Goal: Check status: Check status

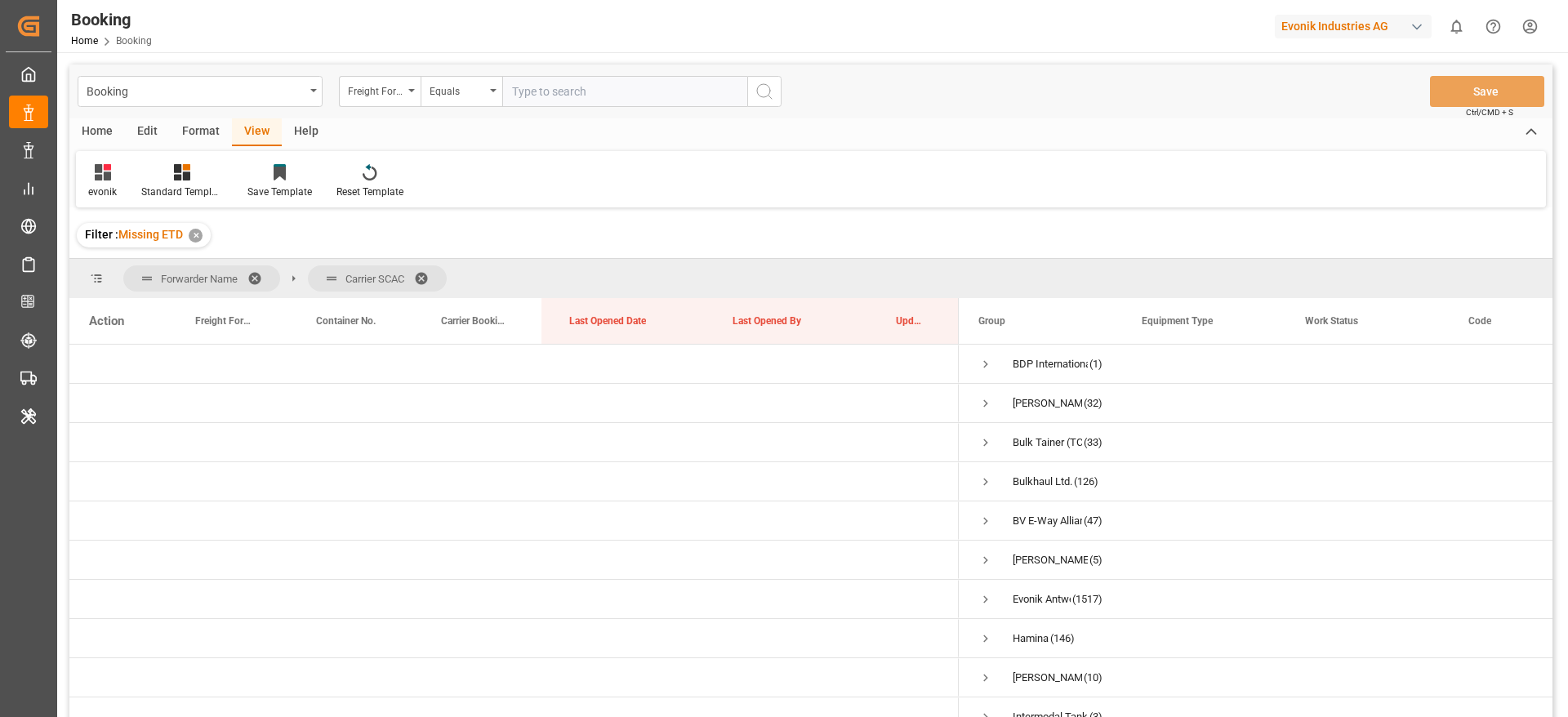
scroll to position [735, 0]
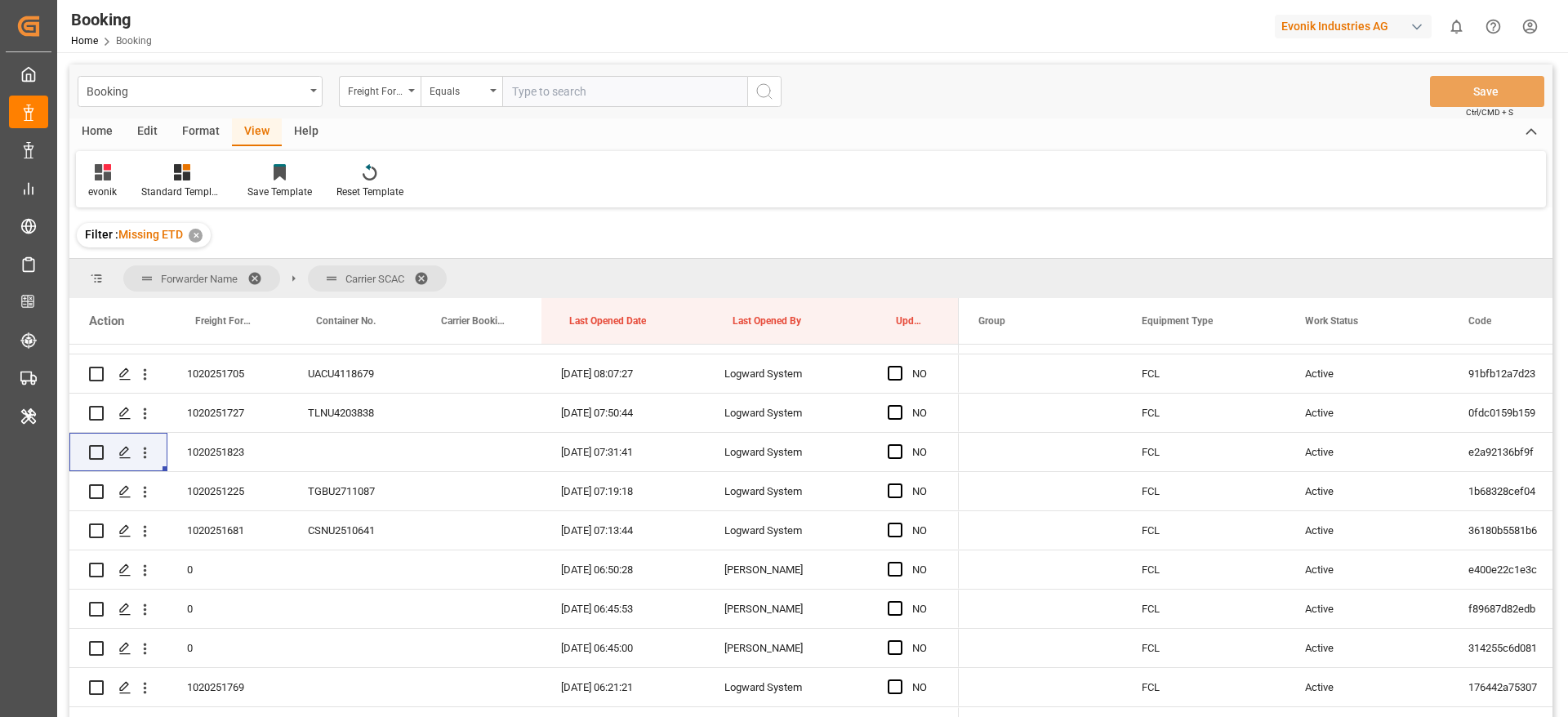
click at [1368, 106] on div "Booking Freight Forwarder's Reference No. Equals Save Ctrl/CMD + S" at bounding box center [810, 92] width 1483 height 54
click at [1449, 189] on div "evonik Standard Templates Save Template Reset Template" at bounding box center [811, 179] width 1470 height 56
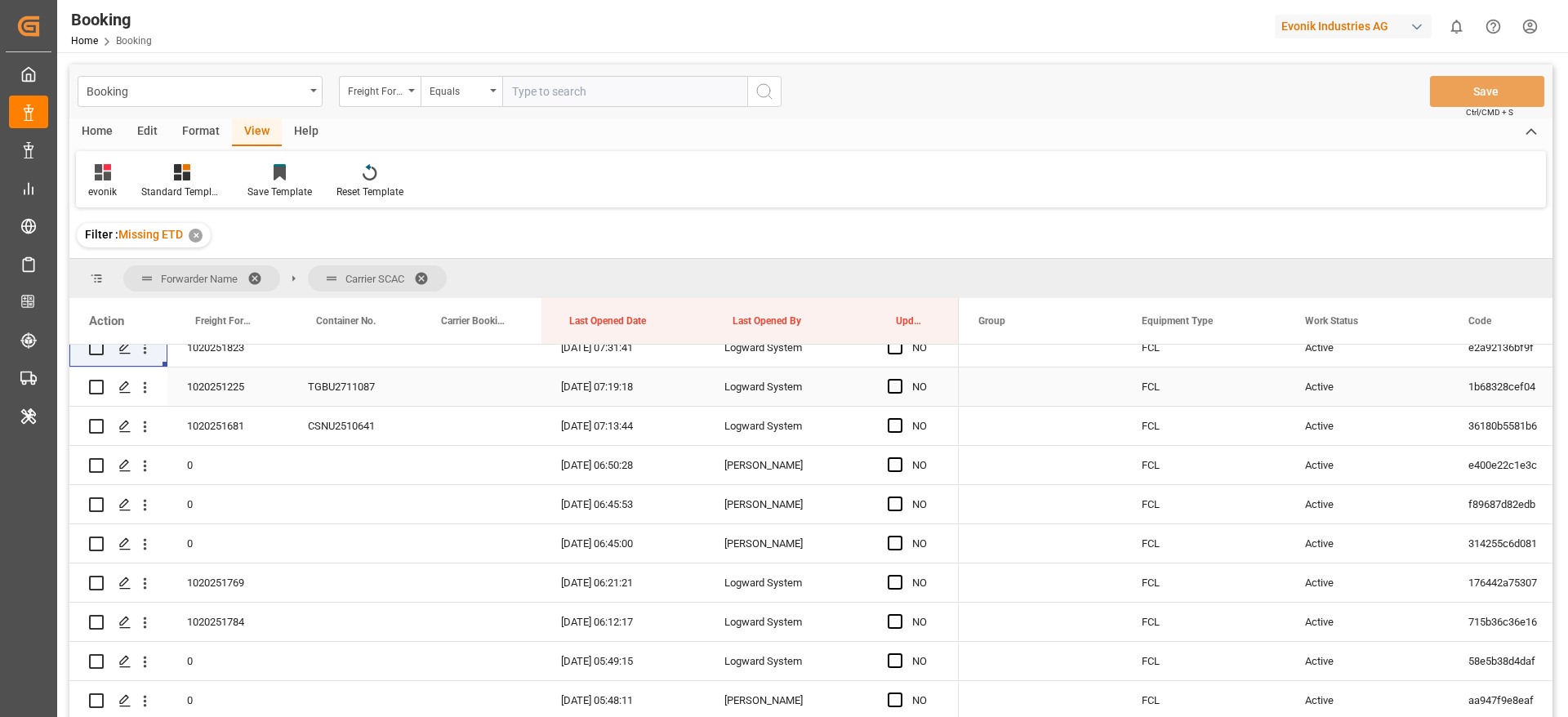
scroll to position [840, 0]
click at [136, 385] on icon "open menu" at bounding box center [144, 386] width 17 height 17
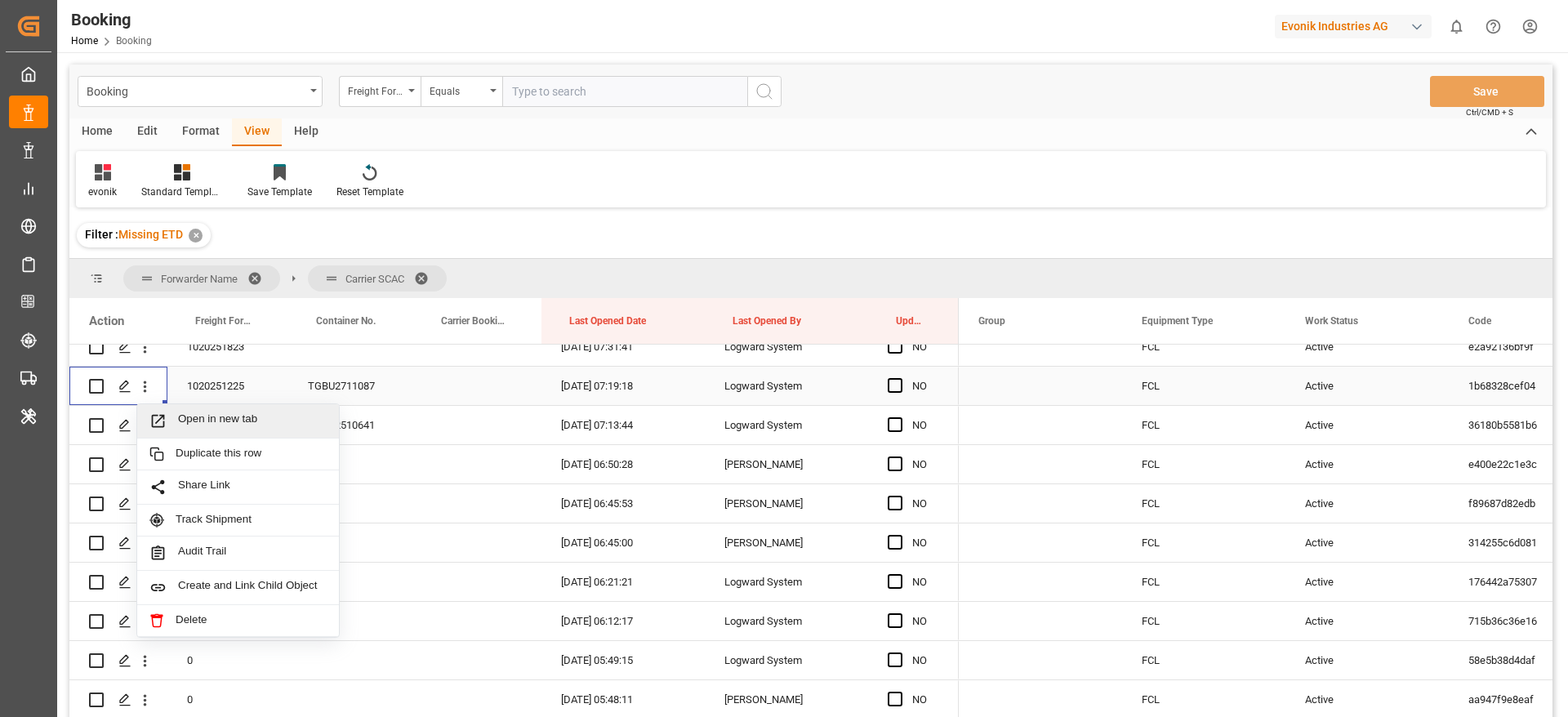
click at [229, 420] on span "Open in new tab" at bounding box center [252, 420] width 149 height 17
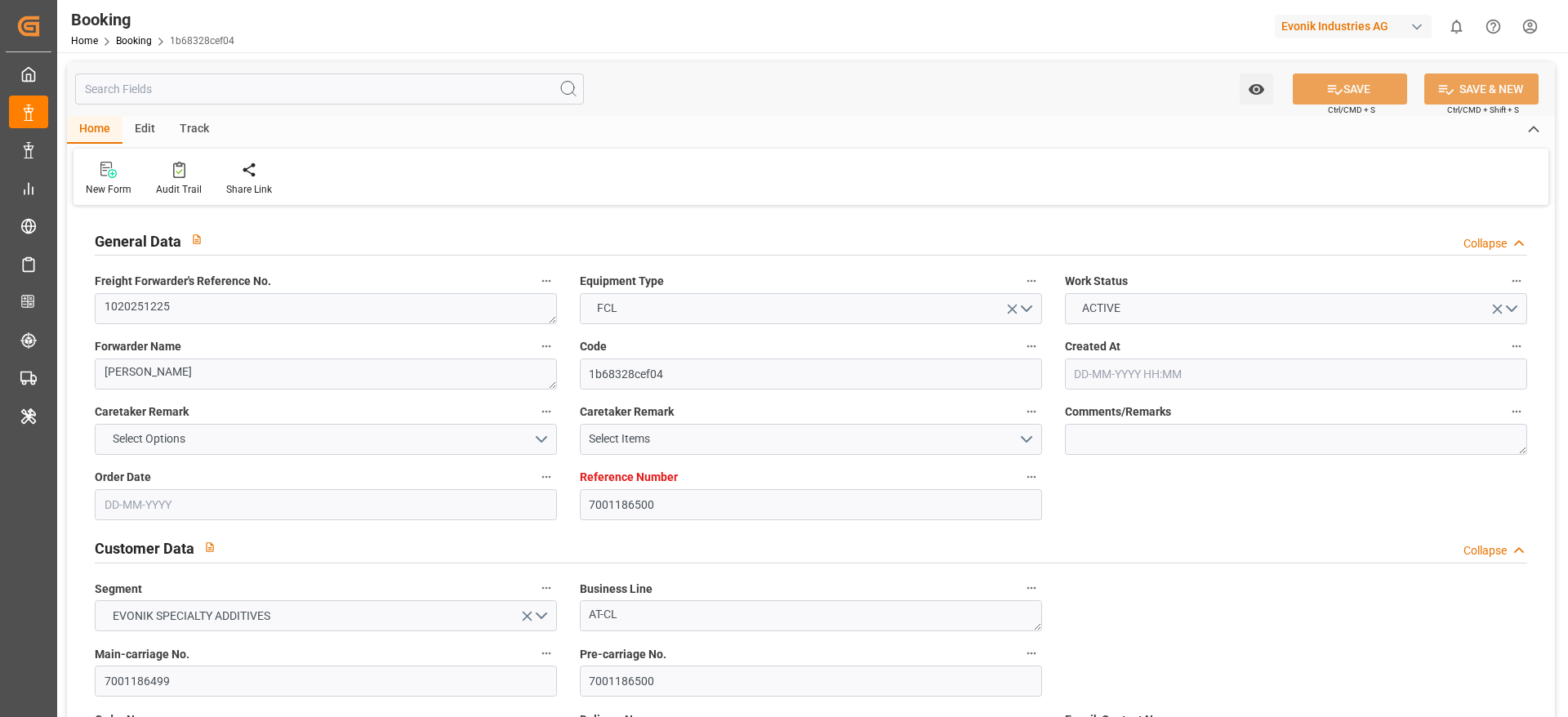
type input "7001186500"
type input "EUNWC"
type input "SAJED"
type input "04-06-2025 07:34"
type input "04-06-2025"
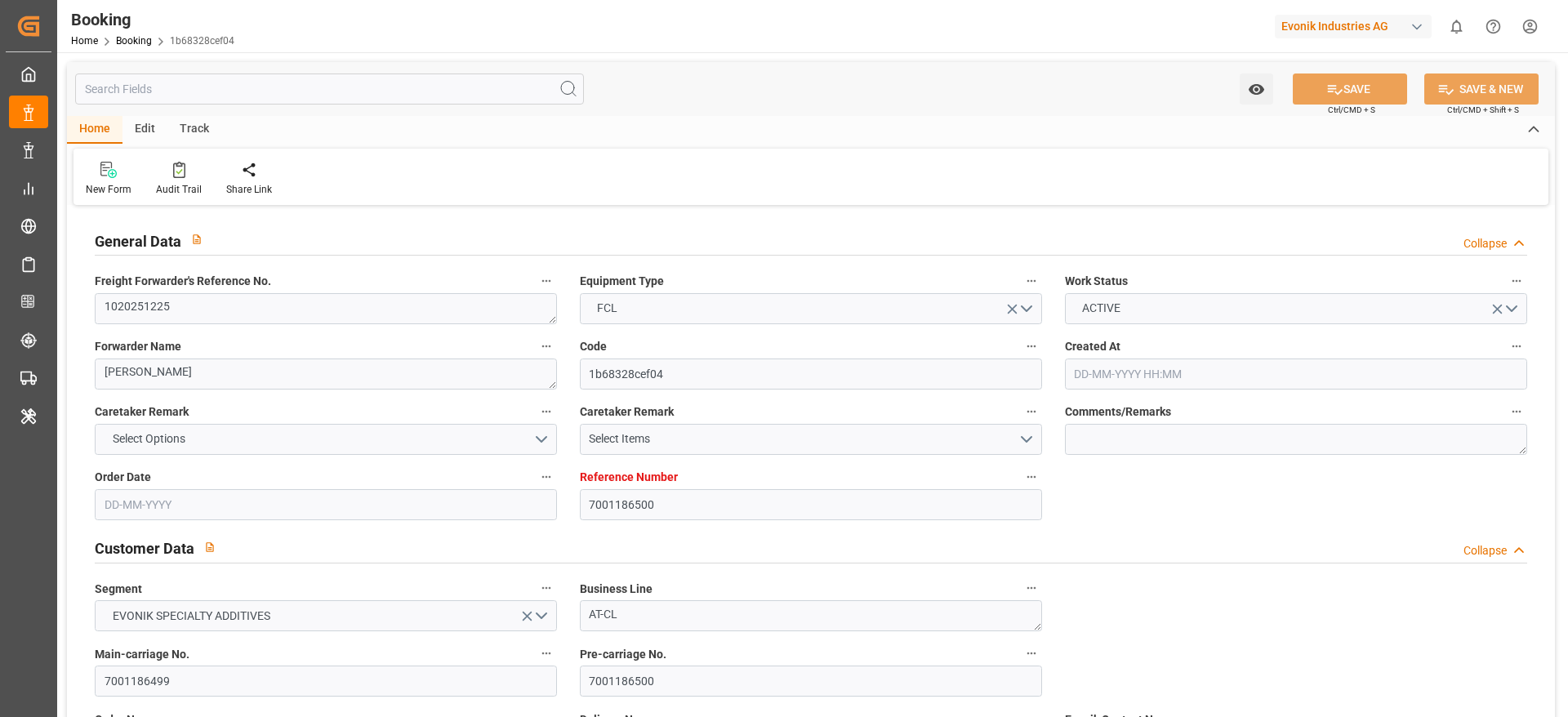
type input "29-07-2025"
type input "17-06-2025"
type input "14-08-2025"
type input "14-08-2025 07:19"
click at [251, 319] on textarea "1020251225" at bounding box center [326, 308] width 462 height 31
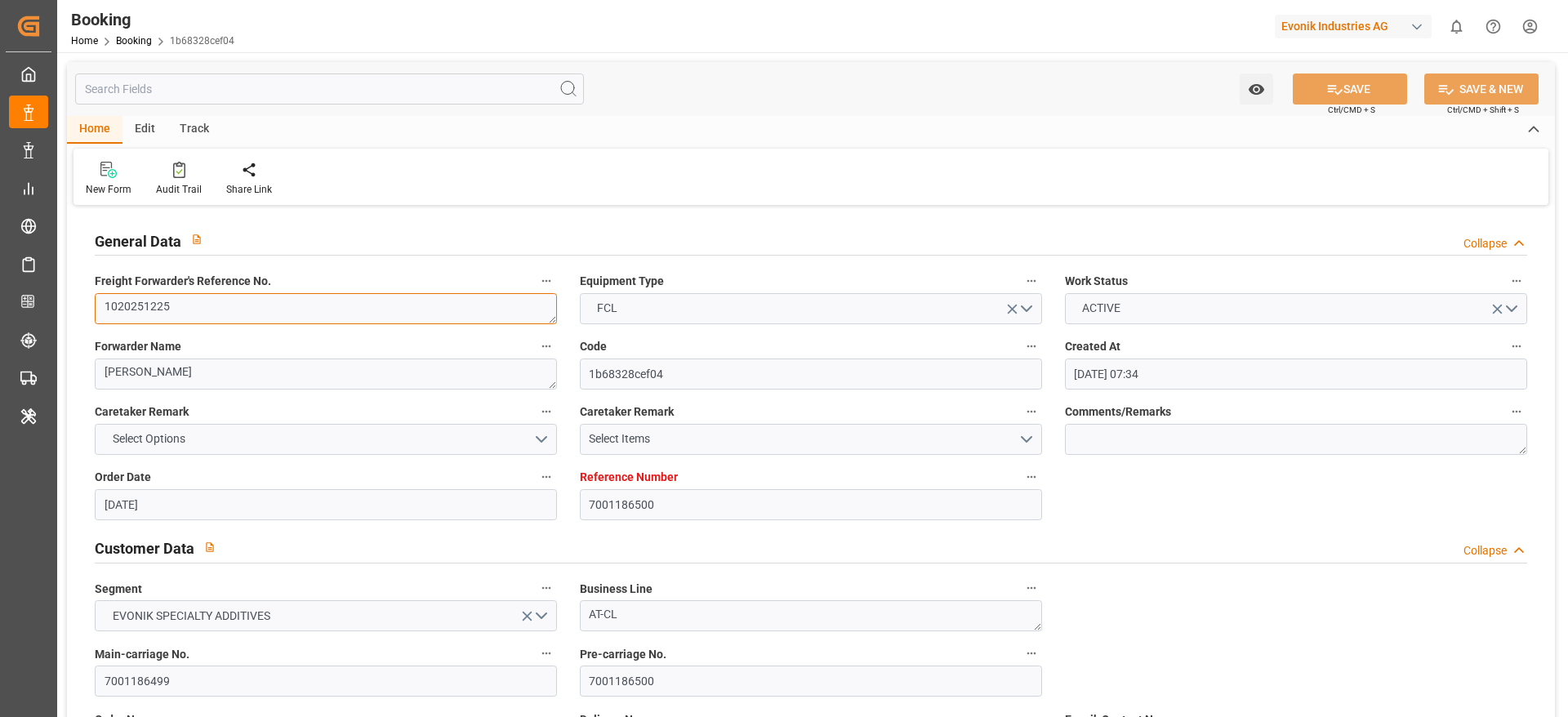
click at [251, 319] on textarea "1020251225" at bounding box center [326, 308] width 462 height 31
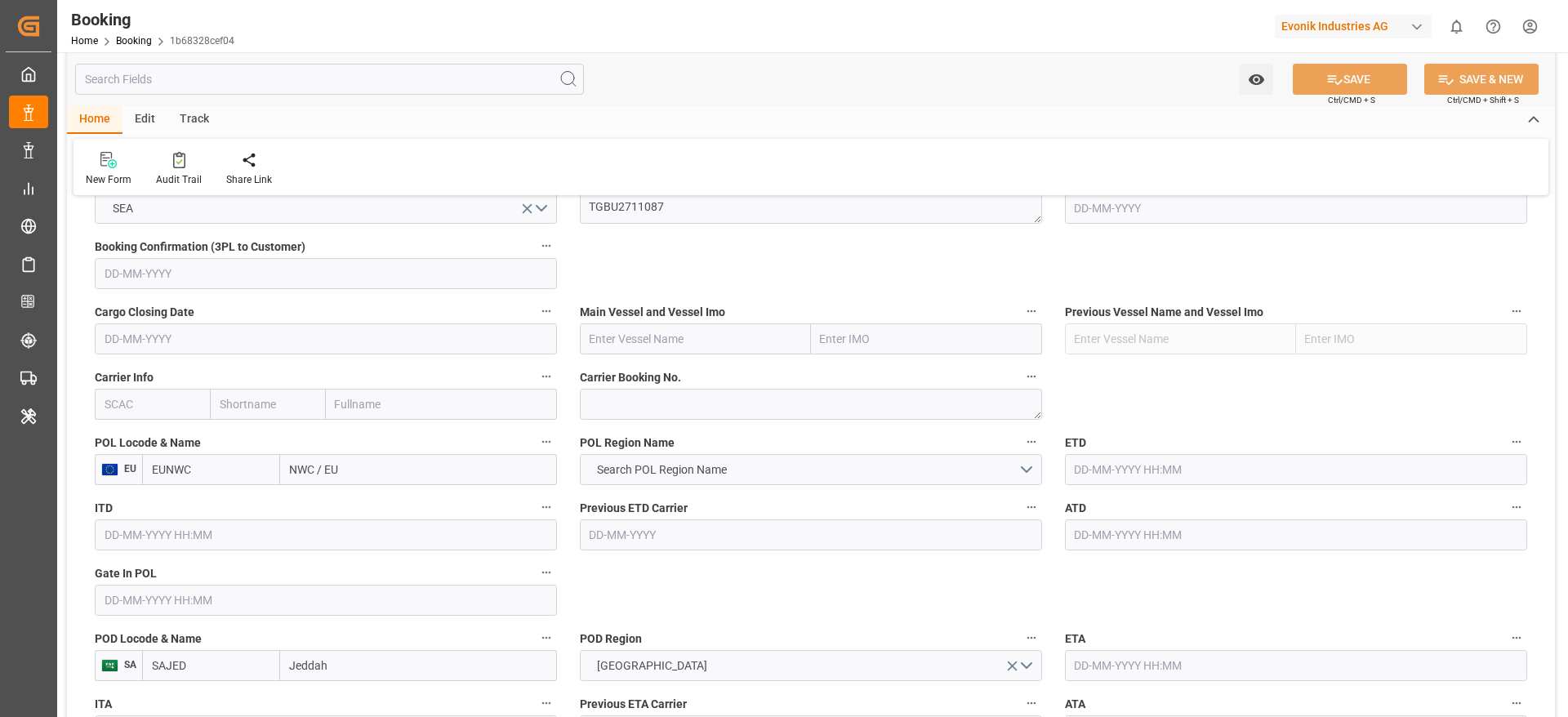
scroll to position [1129, 0]
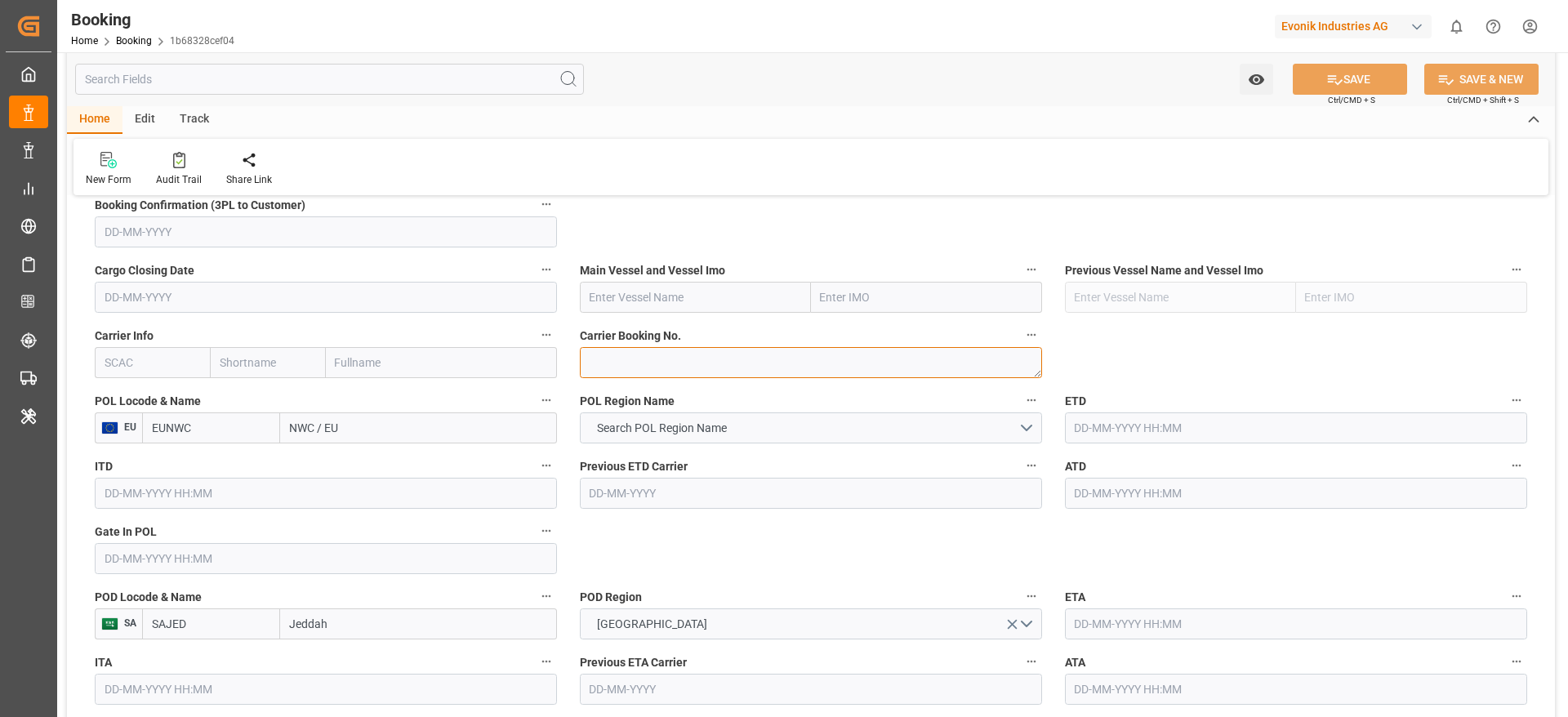
click at [971, 360] on textarea at bounding box center [811, 362] width 462 height 31
paste textarea "459IHA1377395"
type textarea "459IHA1377395"
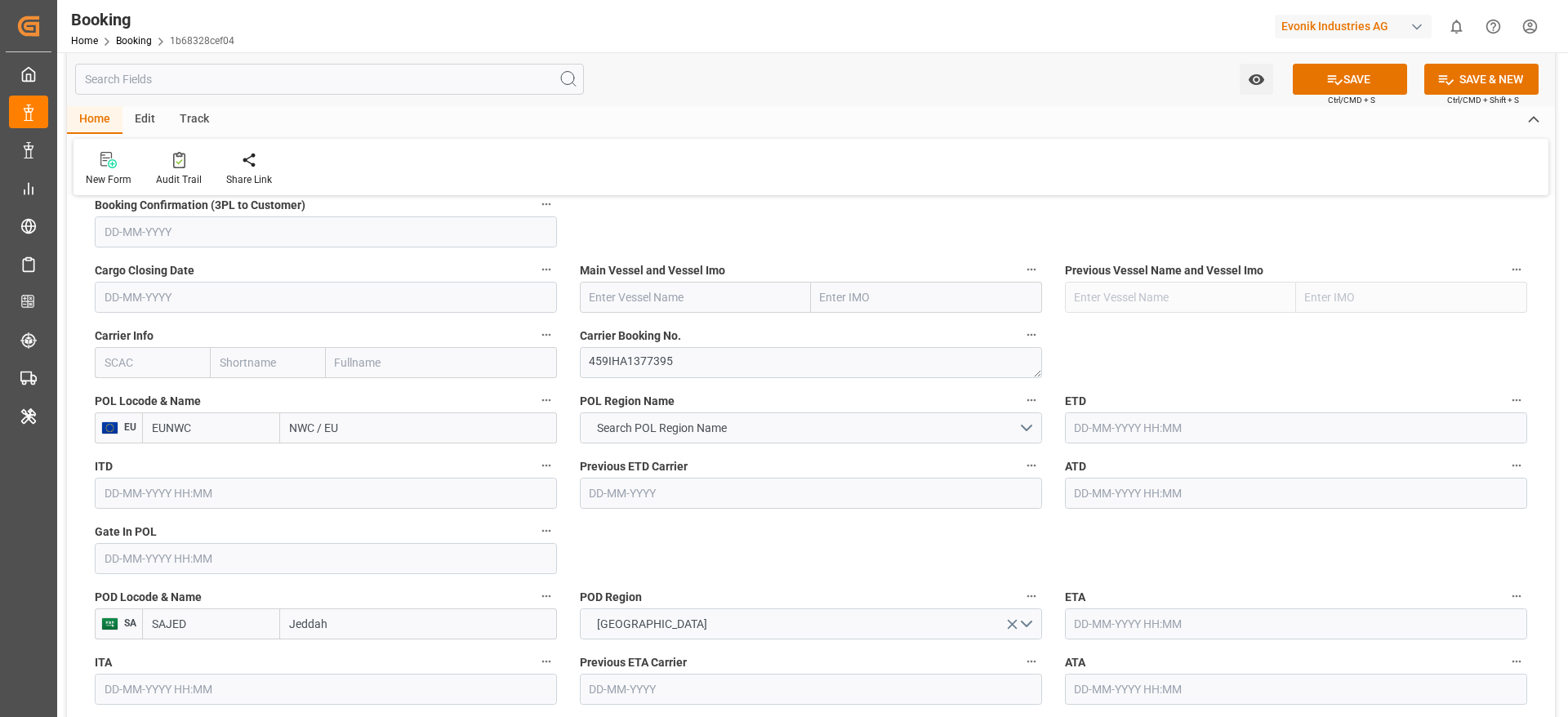
click at [700, 301] on input "text" at bounding box center [695, 297] width 231 height 31
paste input "MSC ROSARIA"
type input "MSC ROSARIA"
click at [725, 324] on div "MSC ROSARIA - 9320453" at bounding box center [673, 333] width 184 height 37
type input "9320453"
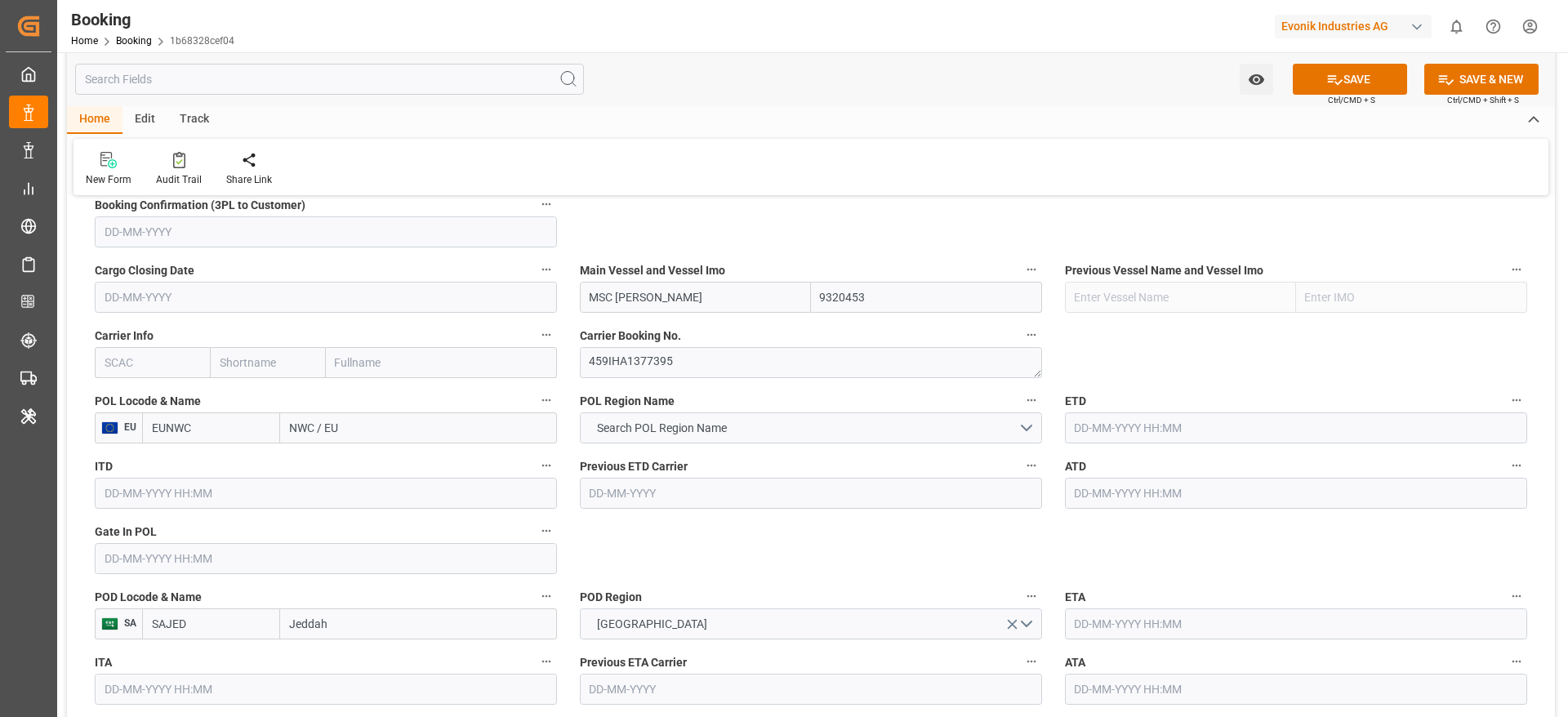
type input "MSC ROSARIA"
click at [124, 362] on input "text" at bounding box center [152, 362] width 115 height 31
click at [122, 400] on b "MSCU" at bounding box center [121, 398] width 32 height 13
type input "MSCU"
type input "MSC"
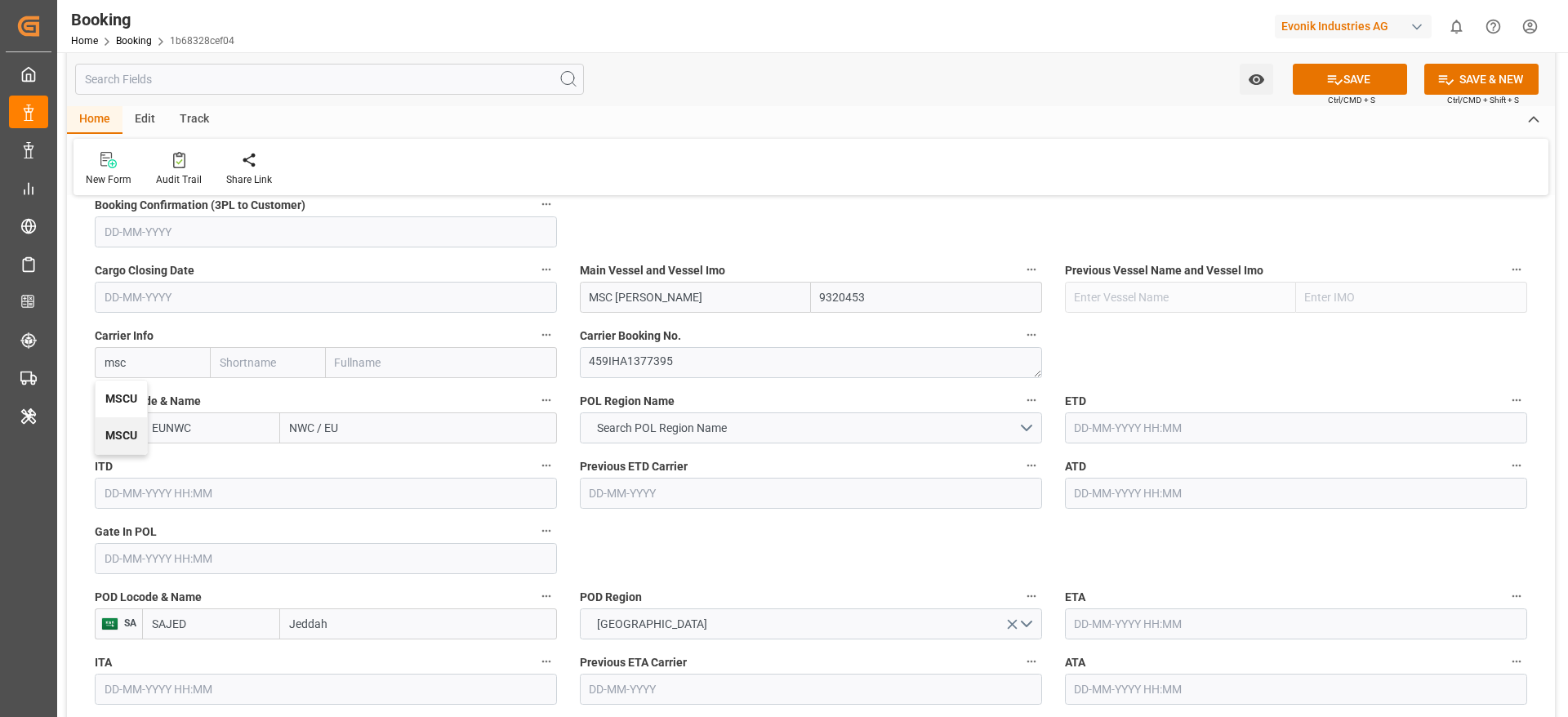
type input "Mediterranean Shipping Company"
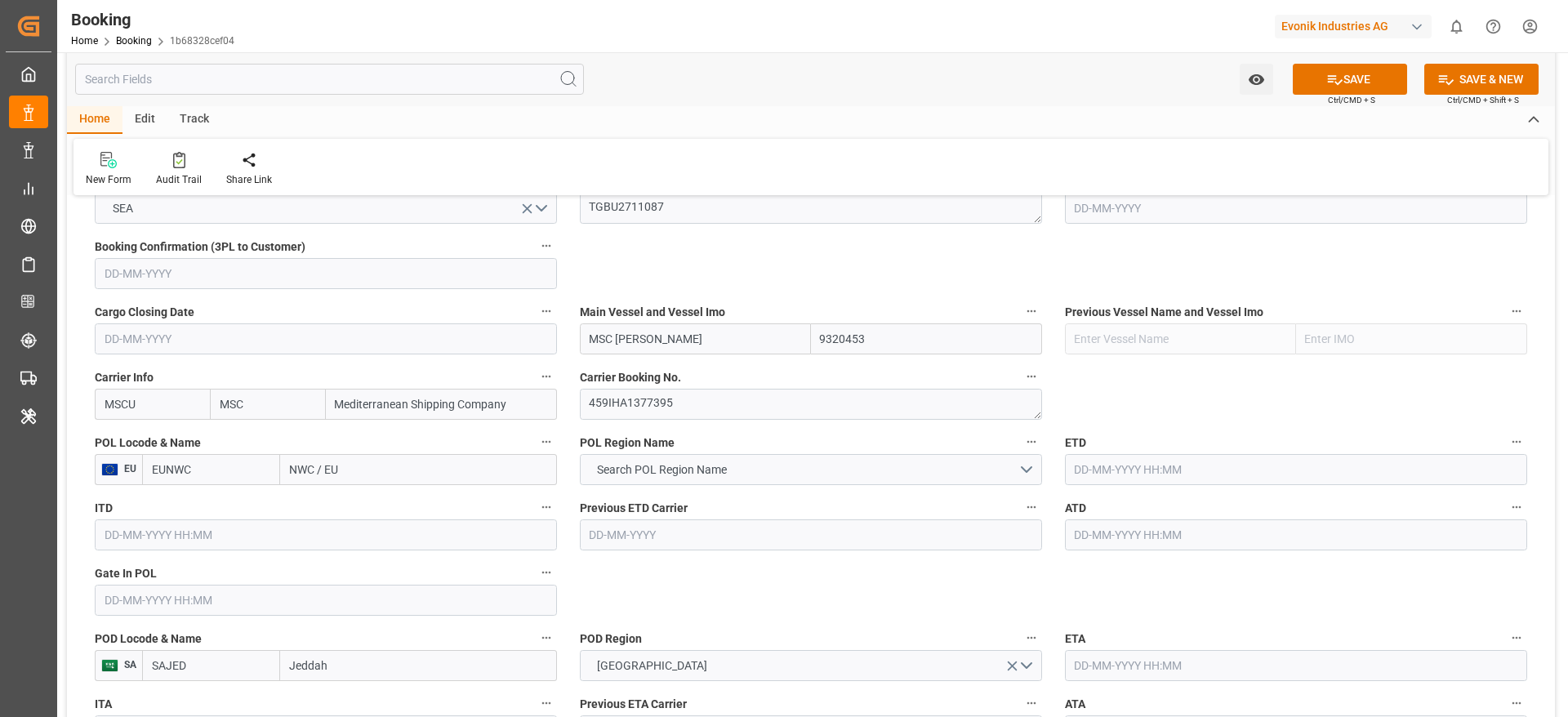
scroll to position [1143, 0]
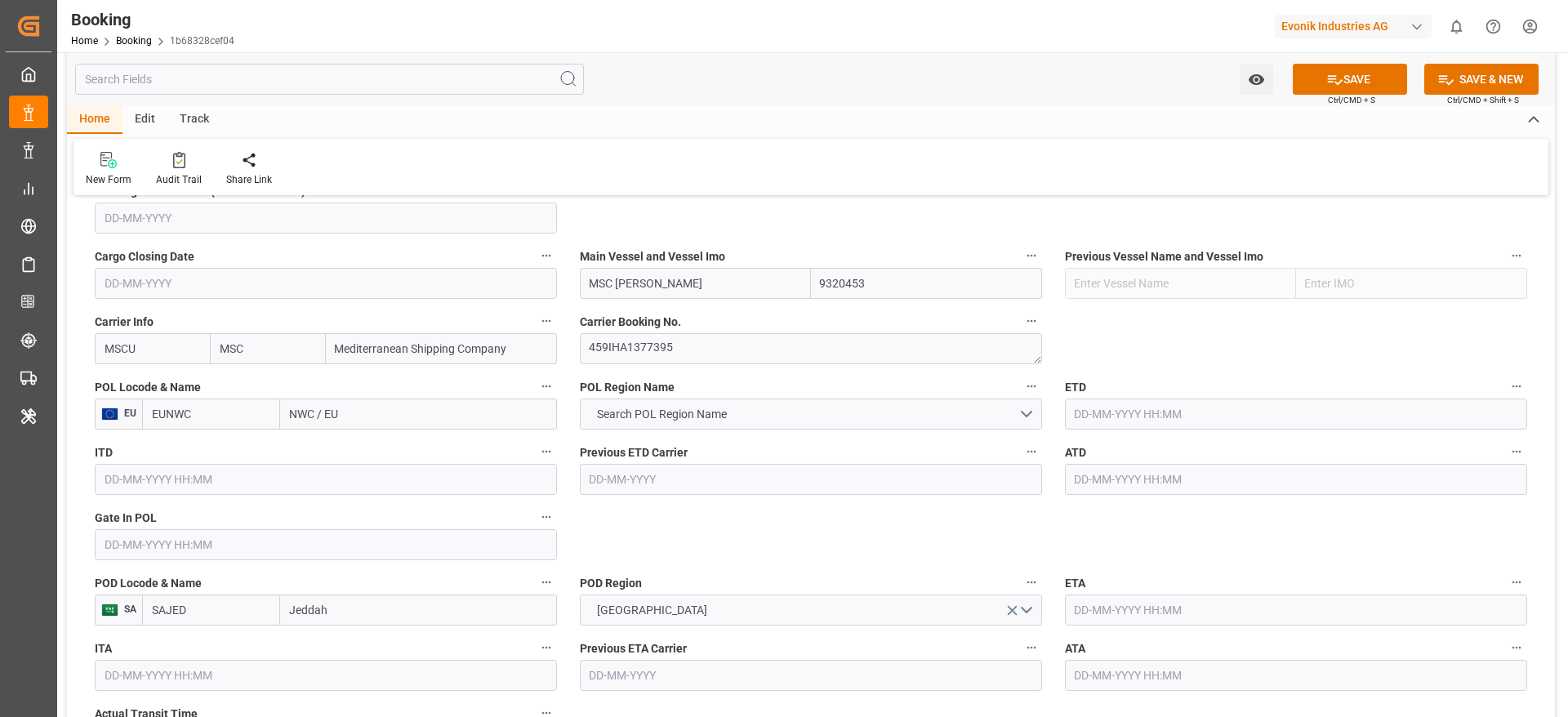
type input "MSCU"
click at [341, 414] on input "NWC / EU" at bounding box center [418, 414] width 277 height 31
paste input "Antwerp"
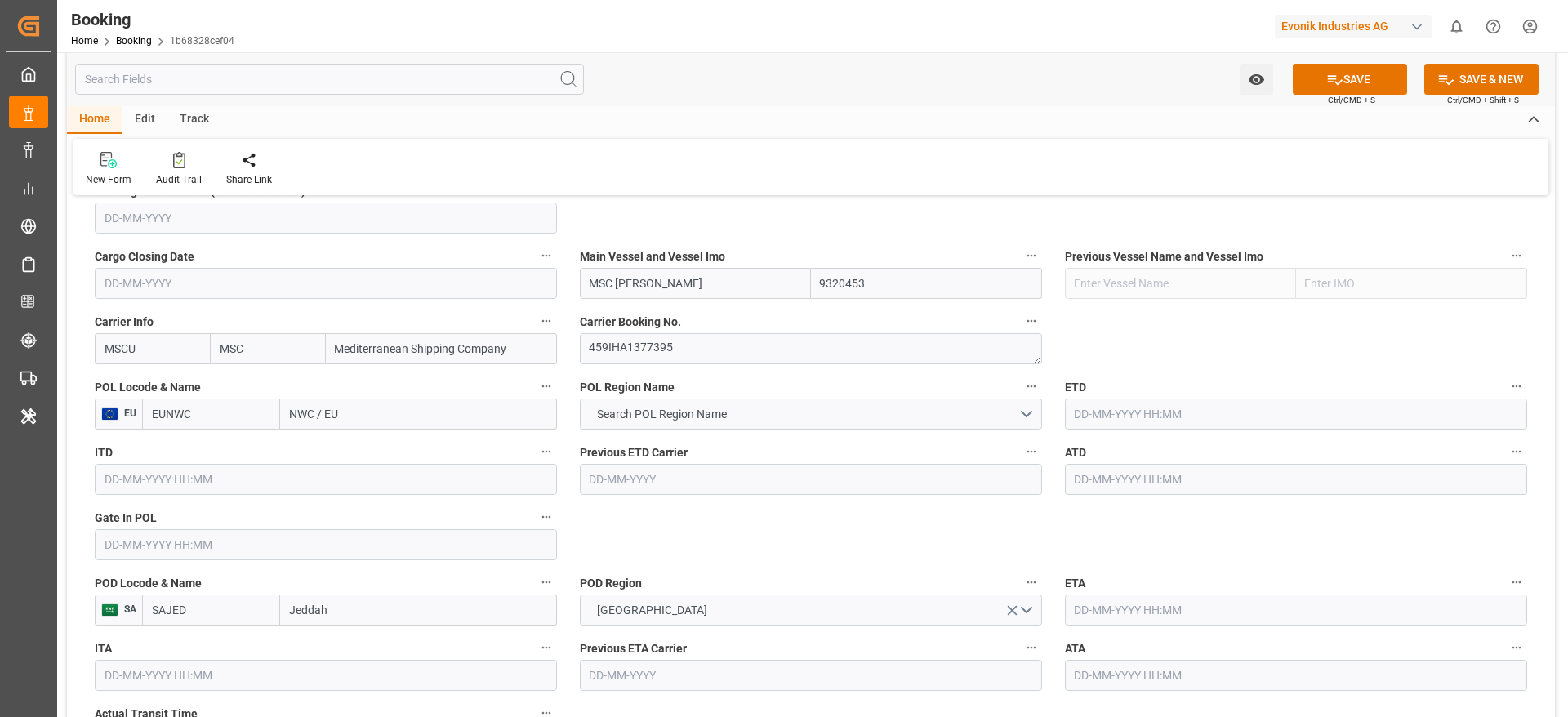
click at [341, 414] on input "NWC / EU" at bounding box center [418, 414] width 277 height 31
type input "Antwerp"
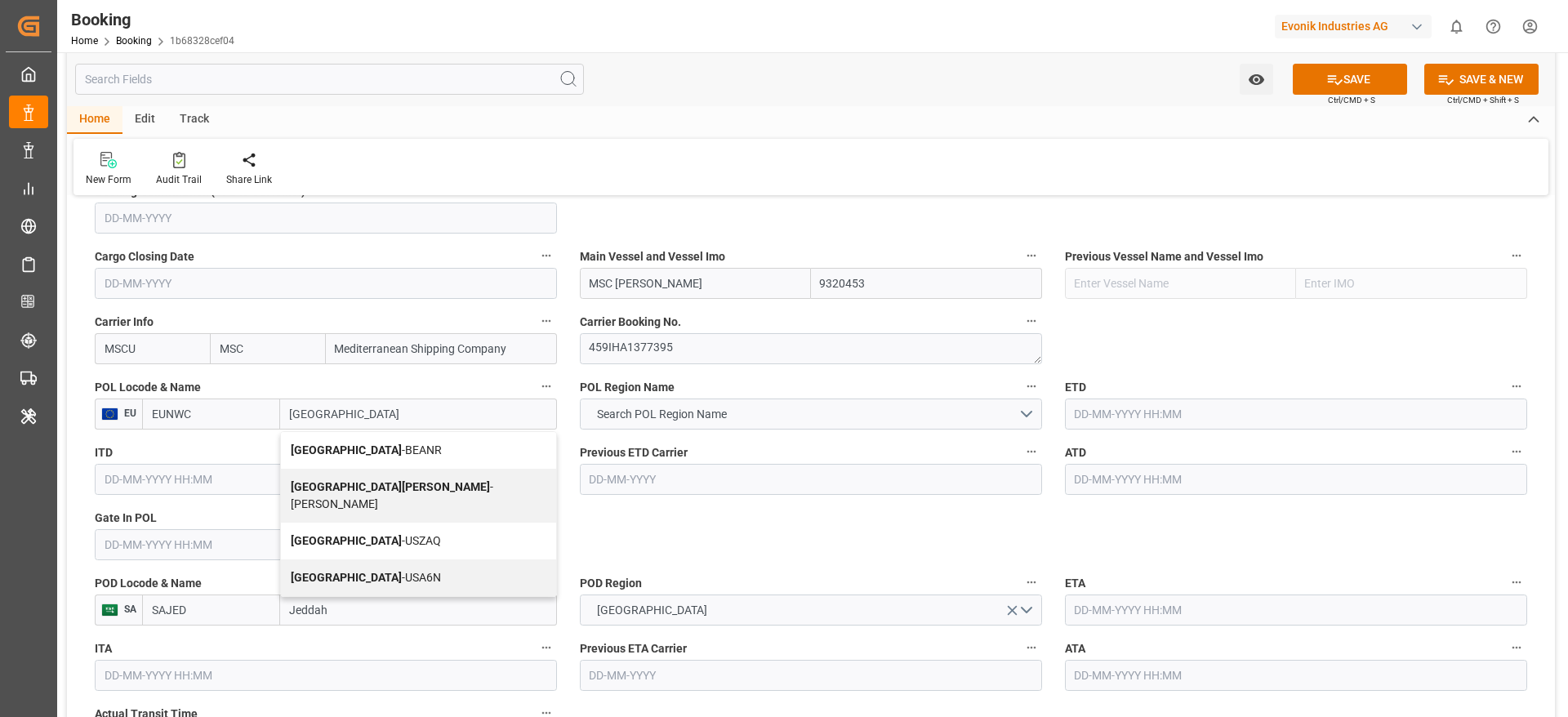
click at [367, 446] on span "Antwerp - BEANR" at bounding box center [366, 449] width 151 height 13
type input "BEANR"
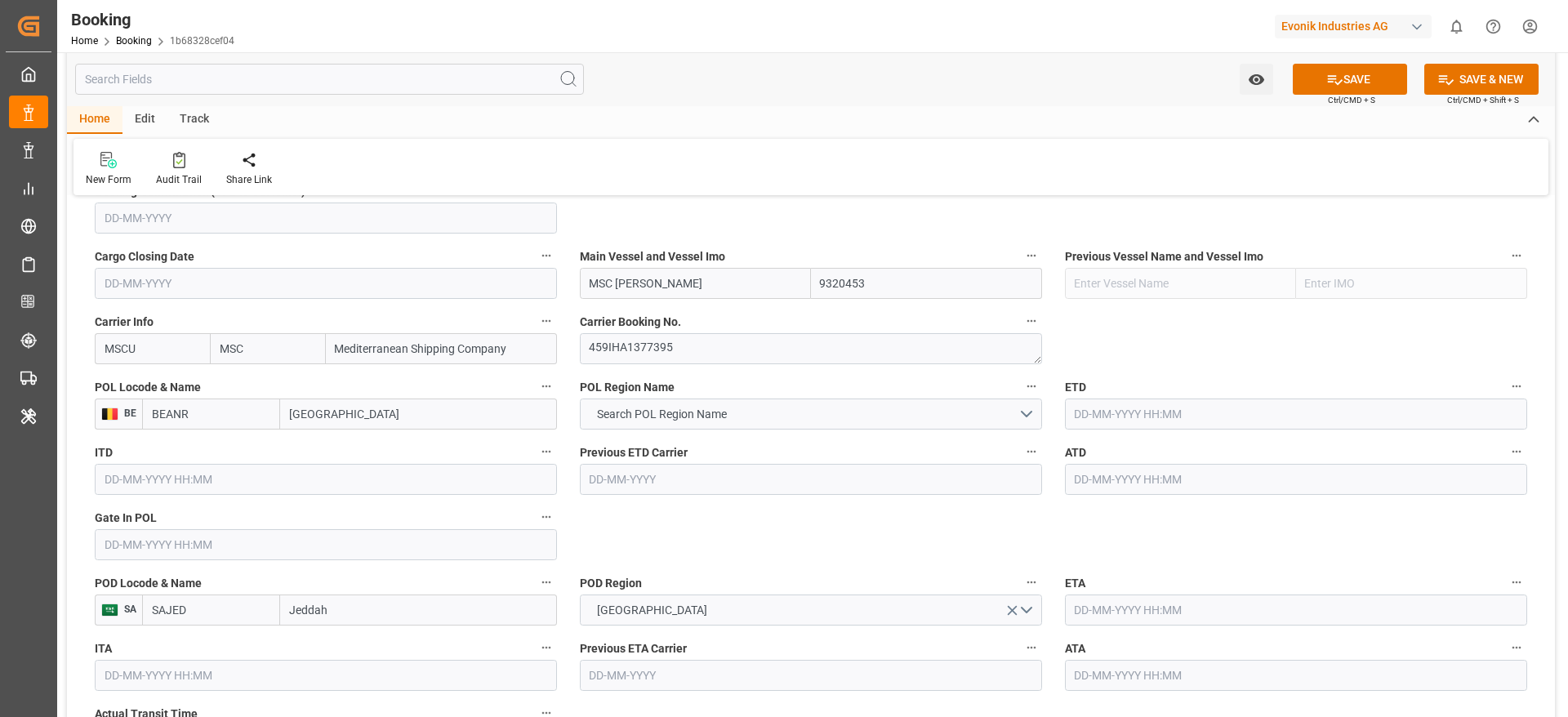
type input "Antwerp"
click at [855, 424] on button "Search POL Region Name" at bounding box center [811, 414] width 462 height 31
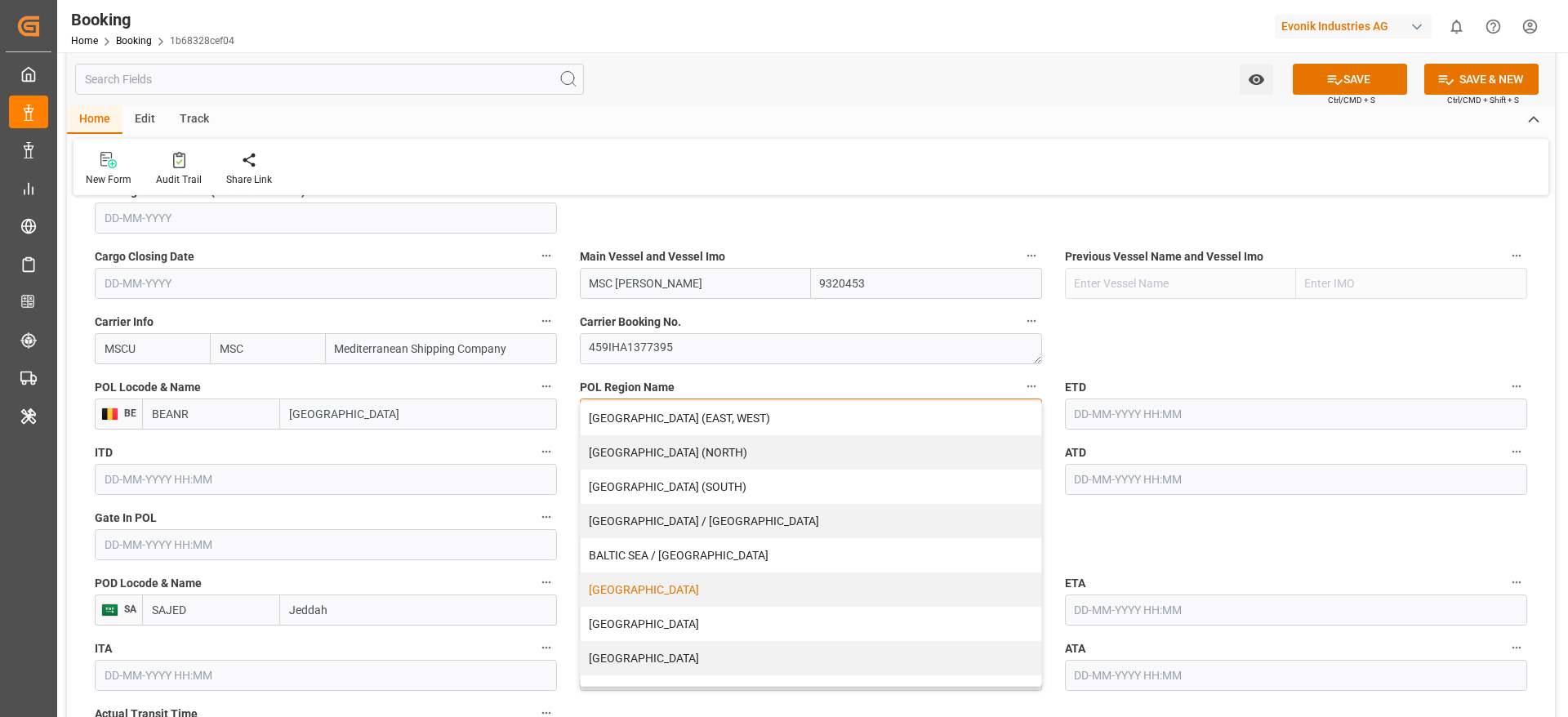
scroll to position [332, 0]
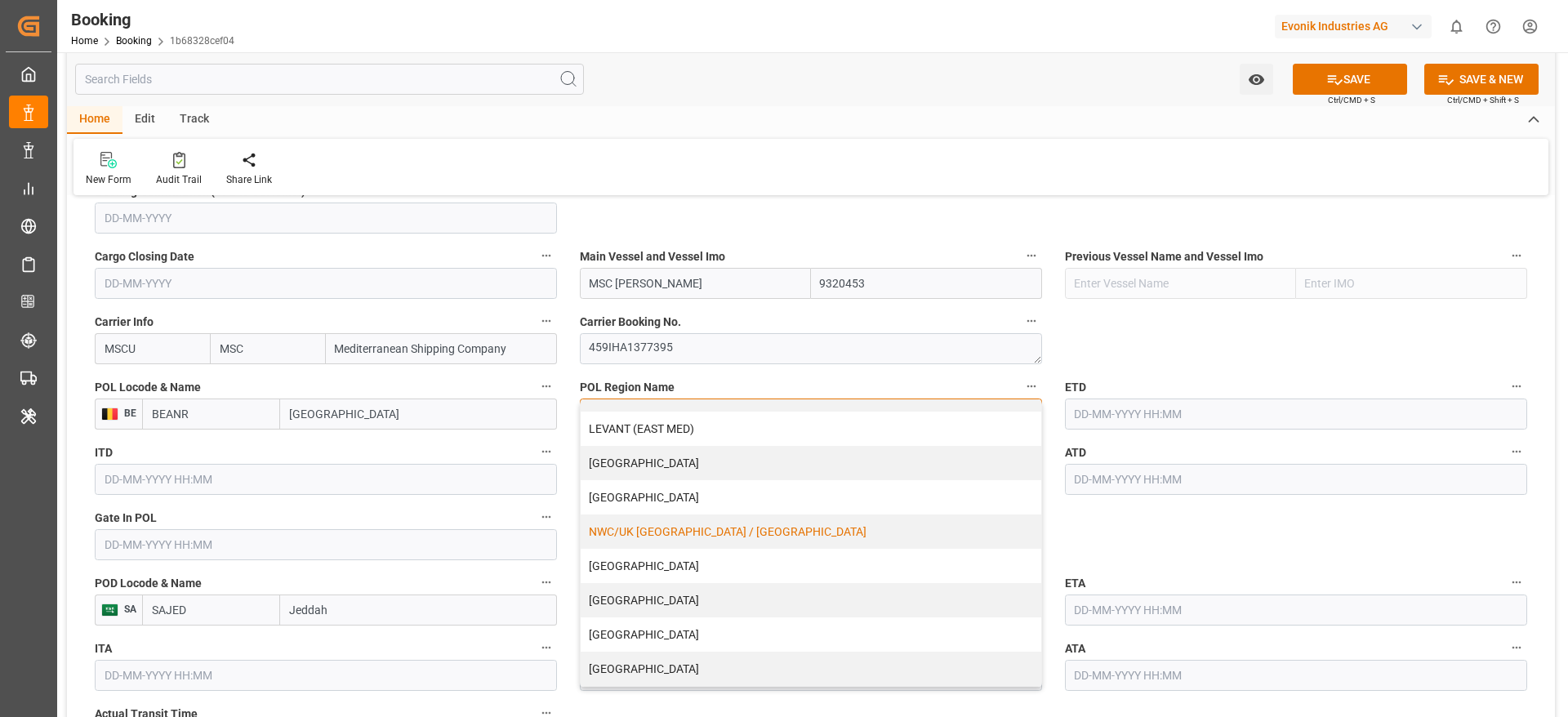
click at [896, 521] on div "NWC/UK NORTH WEST CONTINENT / UK" at bounding box center [811, 531] width 461 height 34
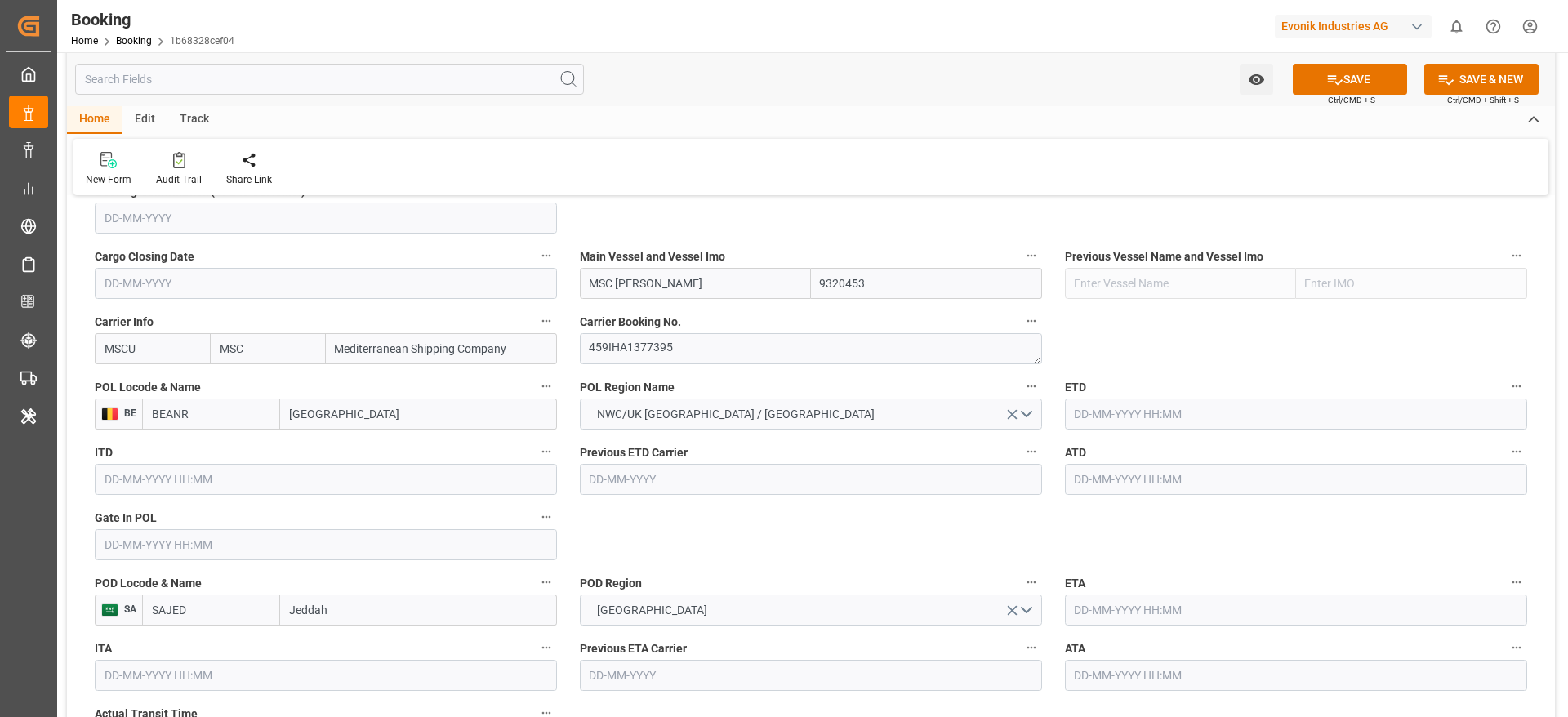
click at [1189, 403] on input "text" at bounding box center [1296, 414] width 462 height 31
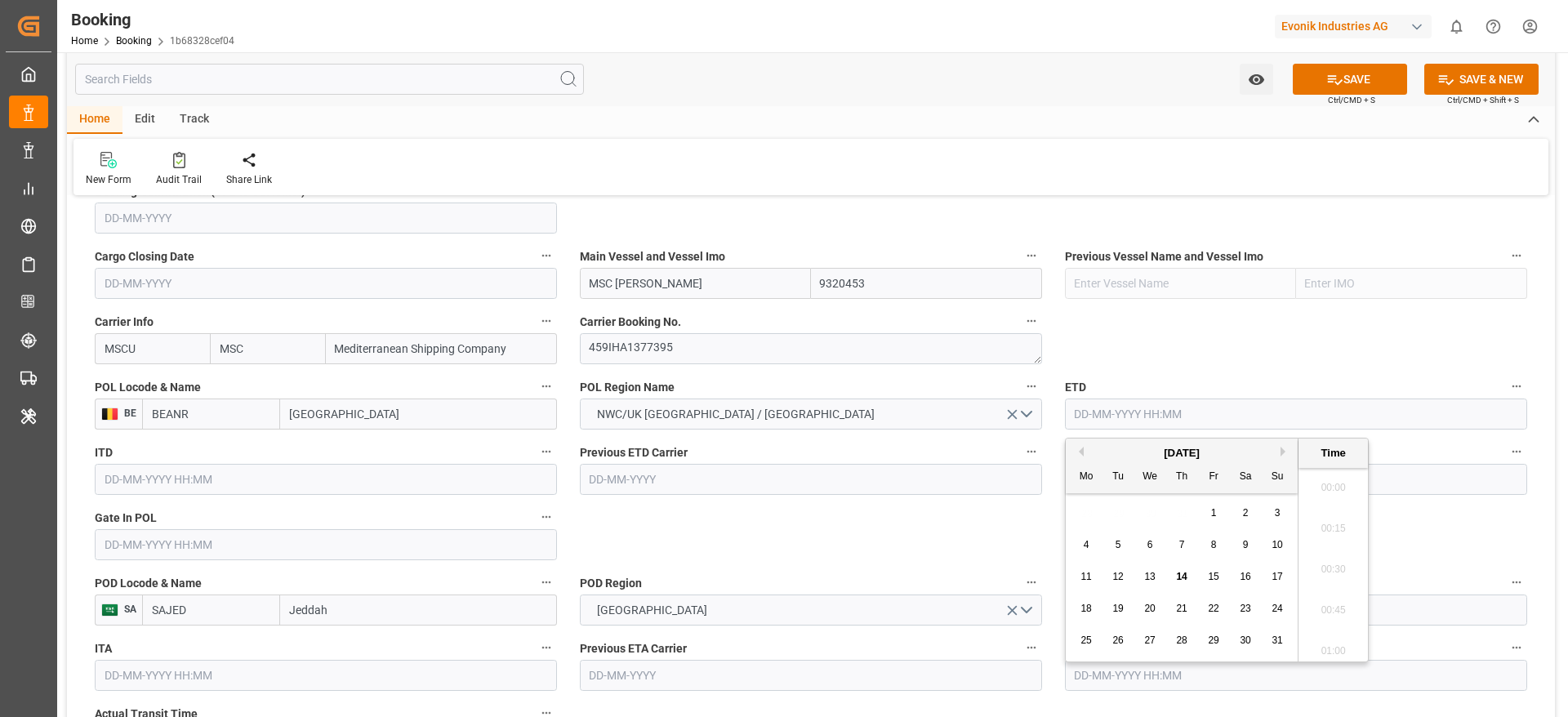
scroll to position [2660, 0]
click at [1209, 607] on span "22" at bounding box center [1213, 608] width 11 height 11
type input "22-08-2025 00:00"
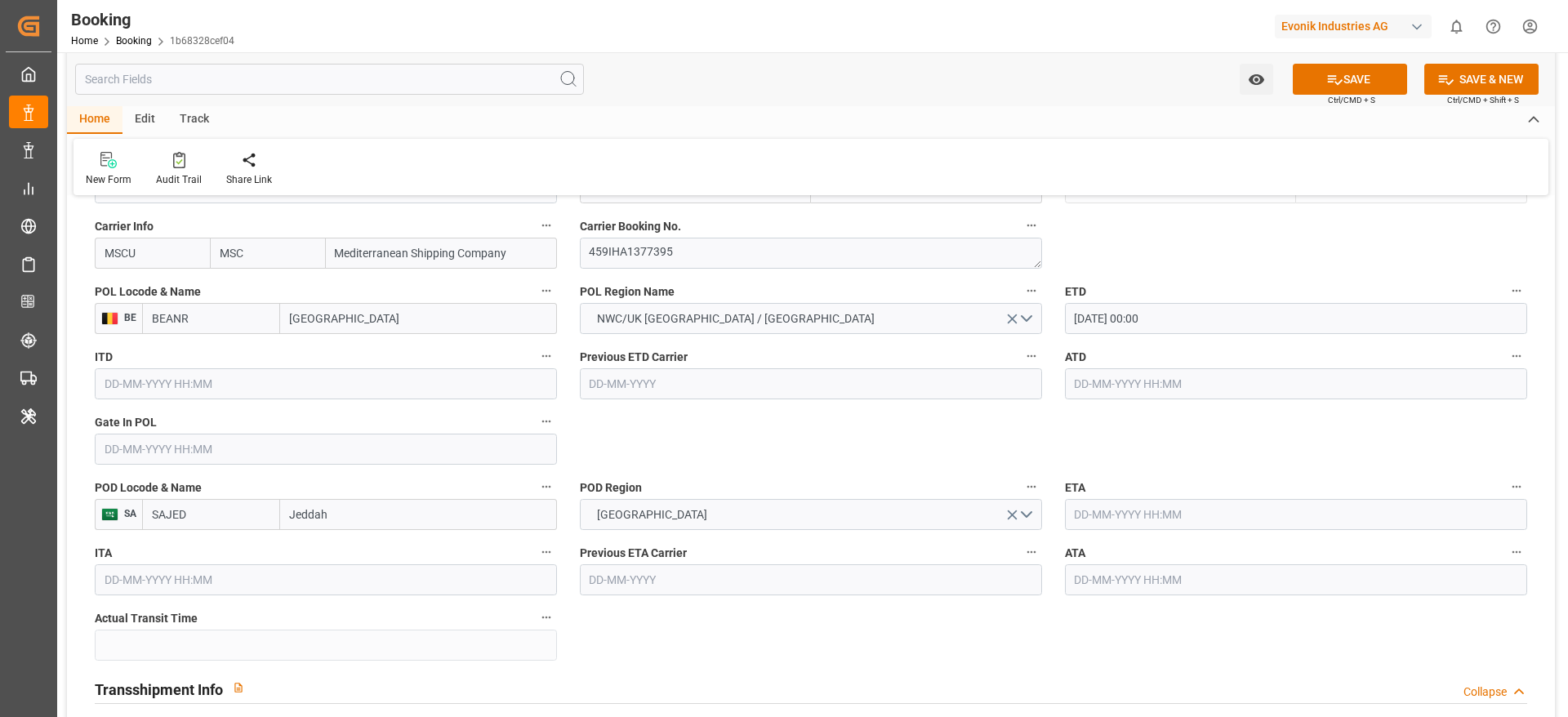
click at [1090, 519] on input "text" at bounding box center [1296, 514] width 462 height 31
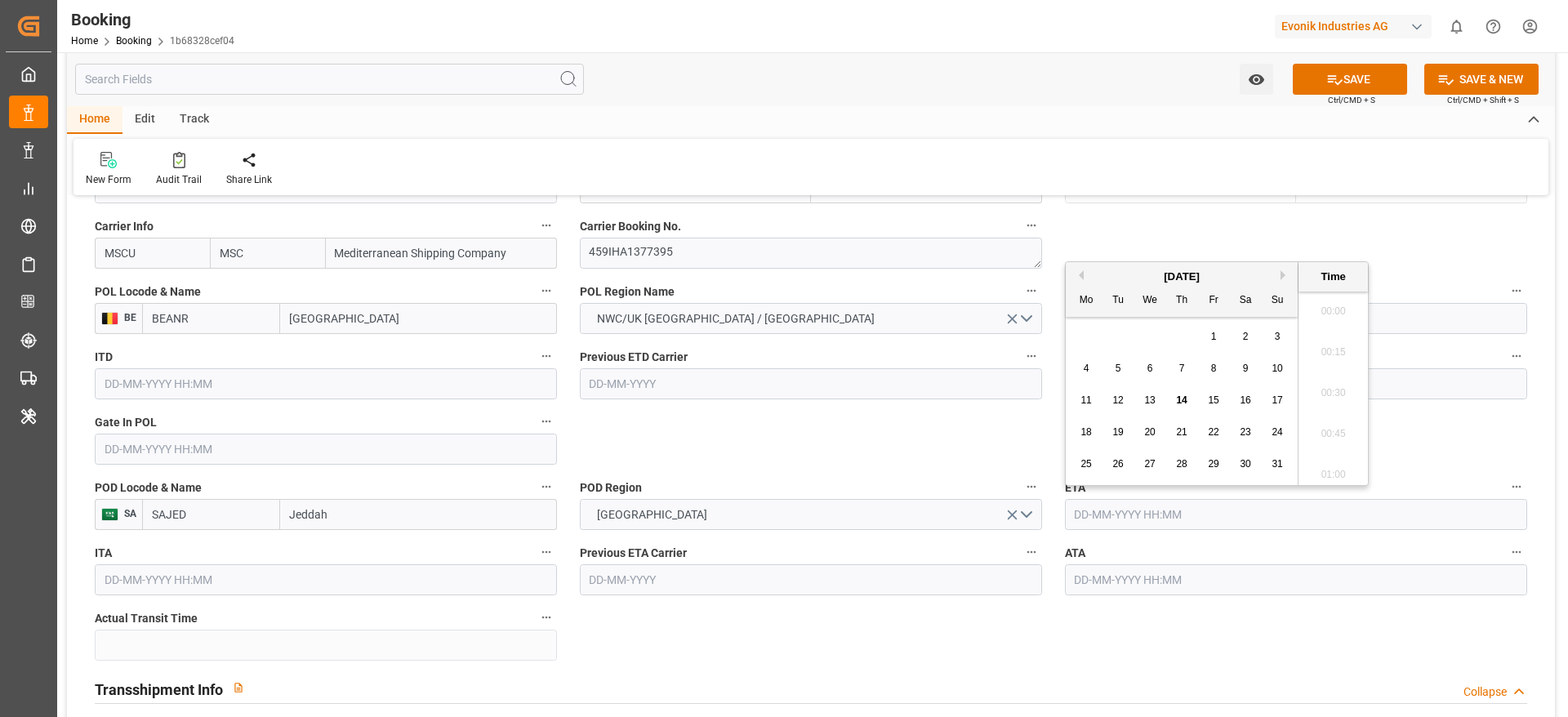
scroll to position [2660, 0]
click at [1278, 279] on div "August 2025" at bounding box center [1182, 277] width 232 height 16
click at [1286, 272] on button "Next Month" at bounding box center [1286, 275] width 10 height 10
click at [1085, 270] on div "October 2025" at bounding box center [1182, 277] width 232 height 16
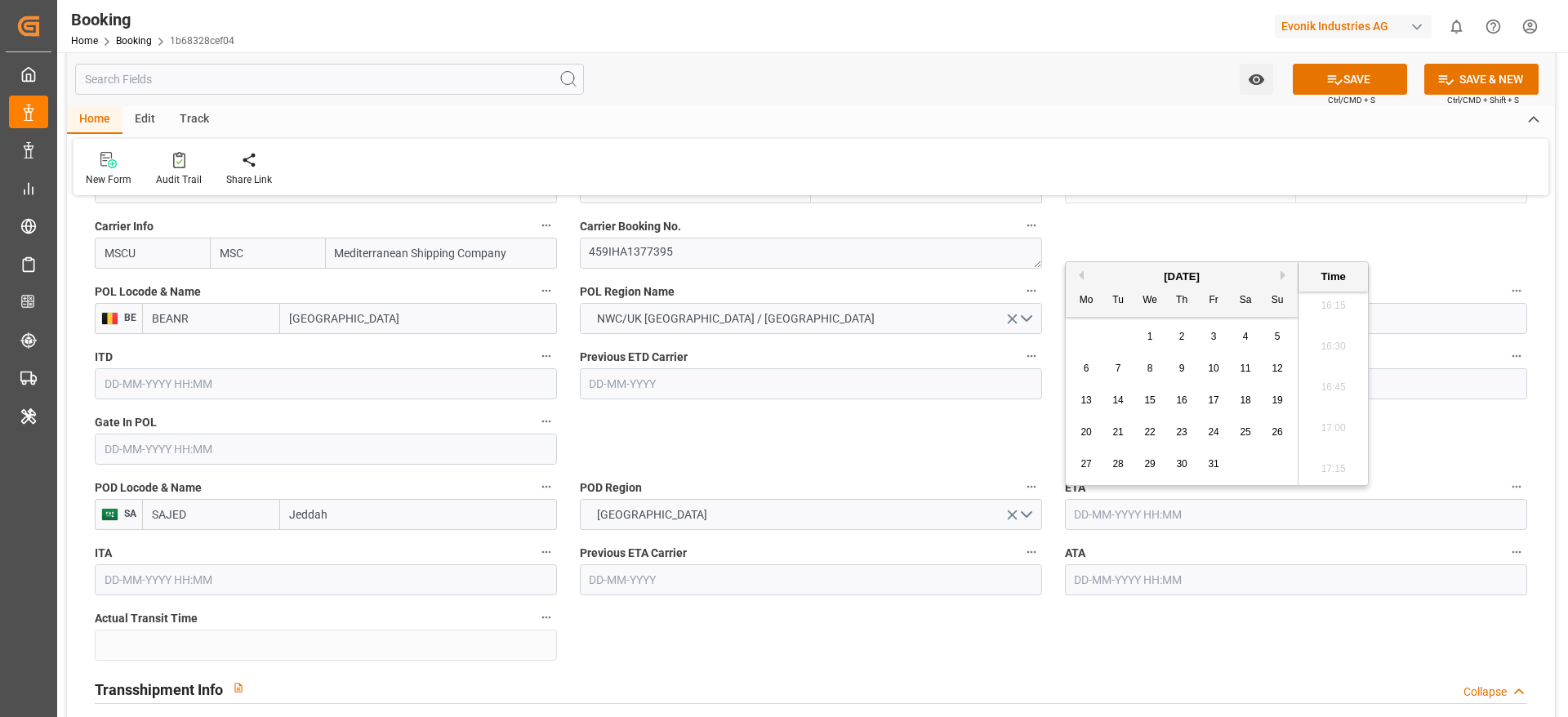
click at [1082, 271] on button "Previous Month" at bounding box center [1079, 275] width 10 height 10
click at [1113, 363] on div "9" at bounding box center [1118, 369] width 20 height 20
type input "09-09-2025 00:00"
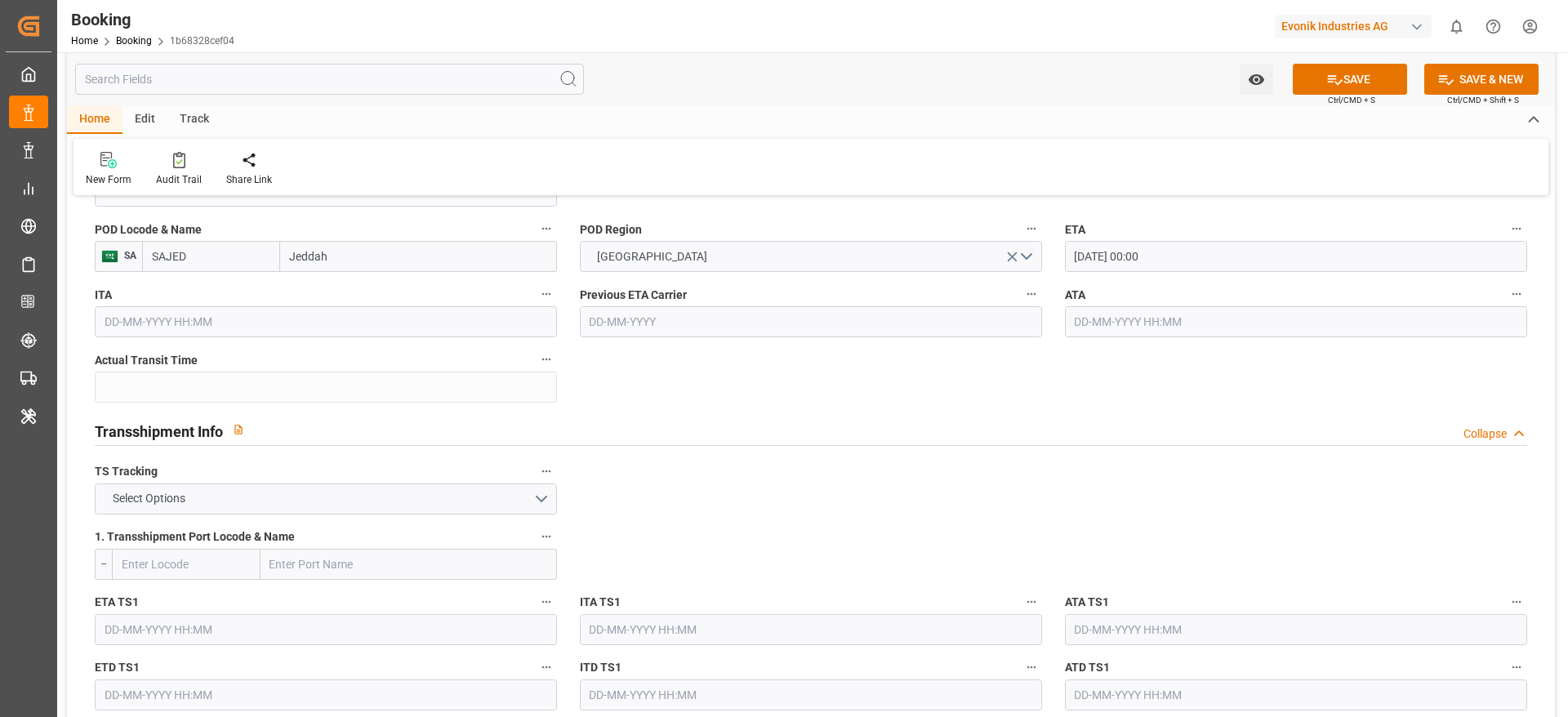
scroll to position [1499, 0]
click at [276, 504] on button "Select Options" at bounding box center [326, 497] width 462 height 31
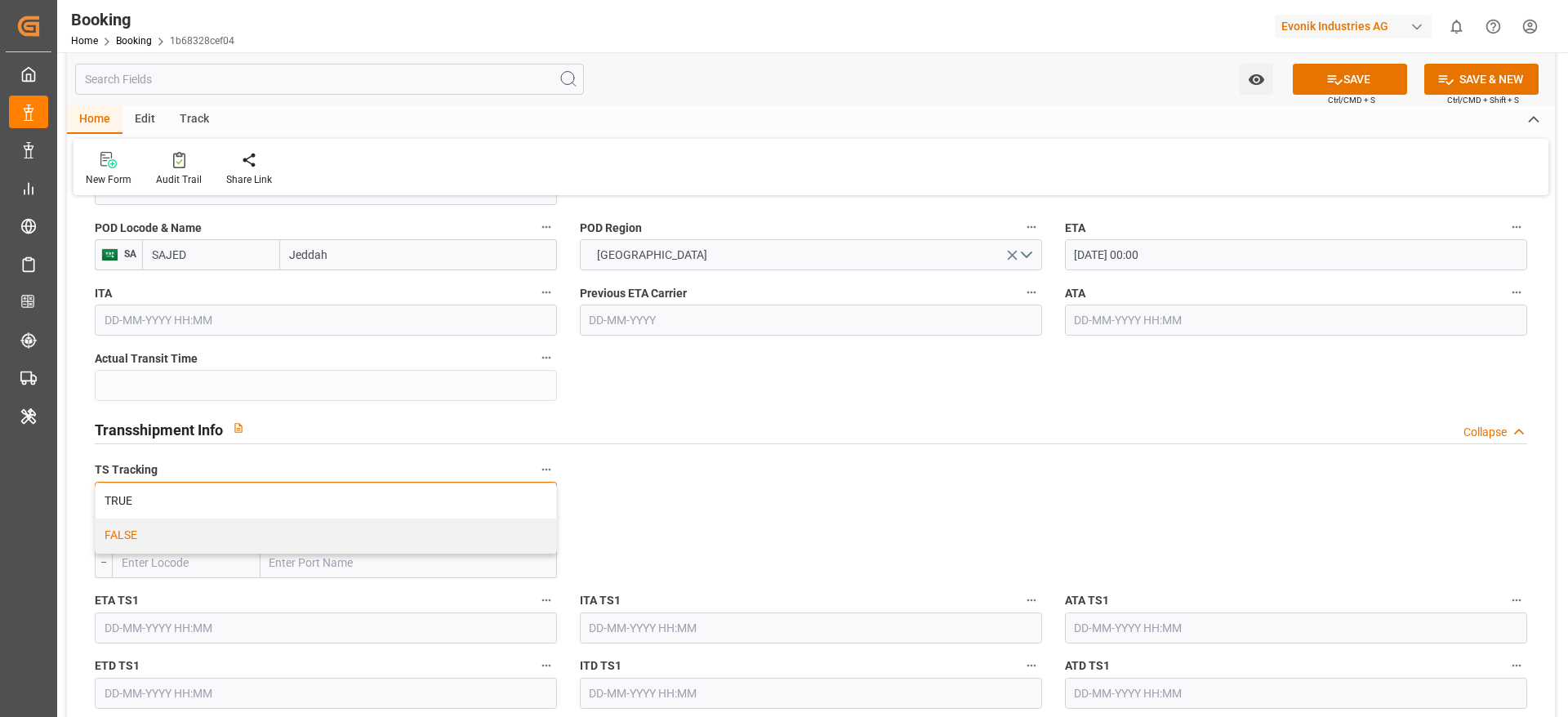
click at [287, 545] on div "FALSE" at bounding box center [326, 536] width 461 height 34
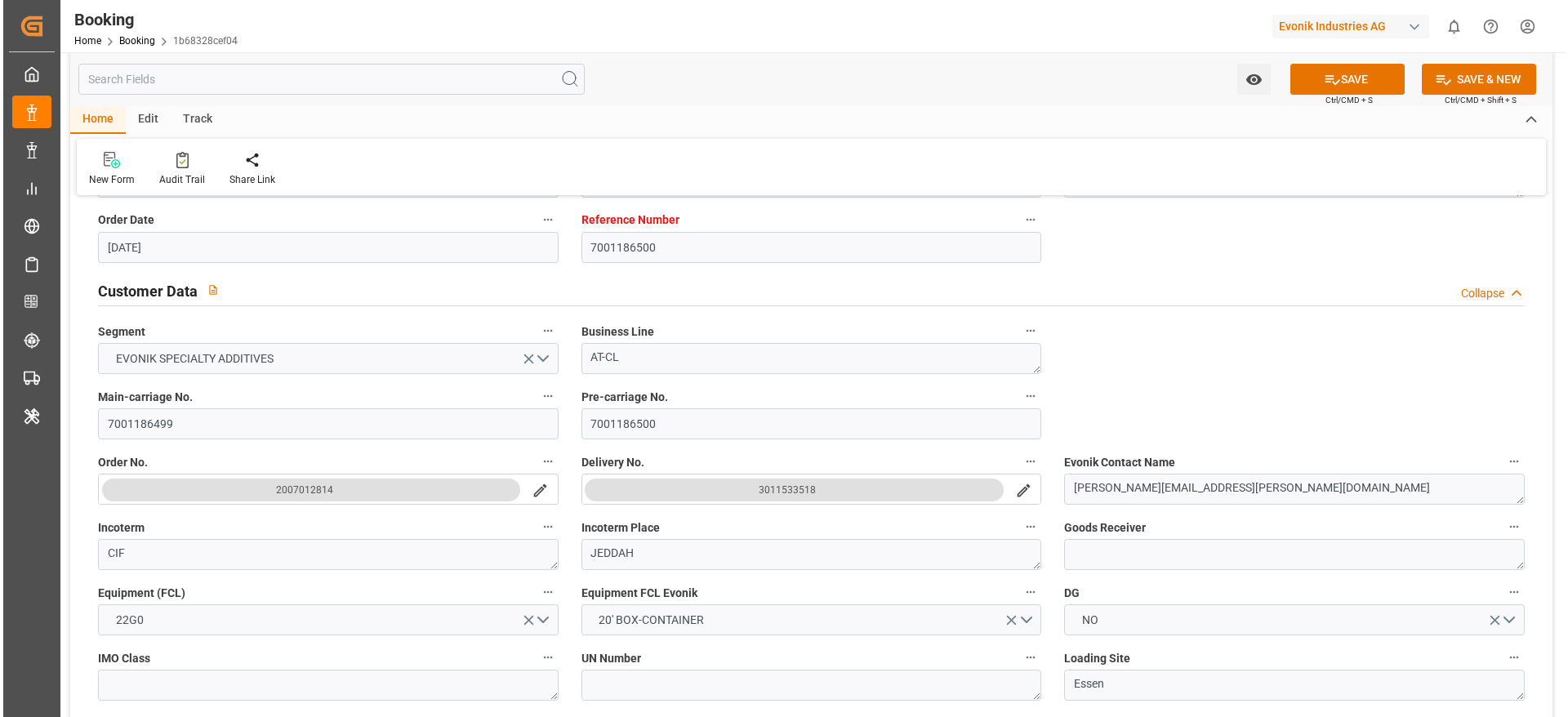
scroll to position [0, 0]
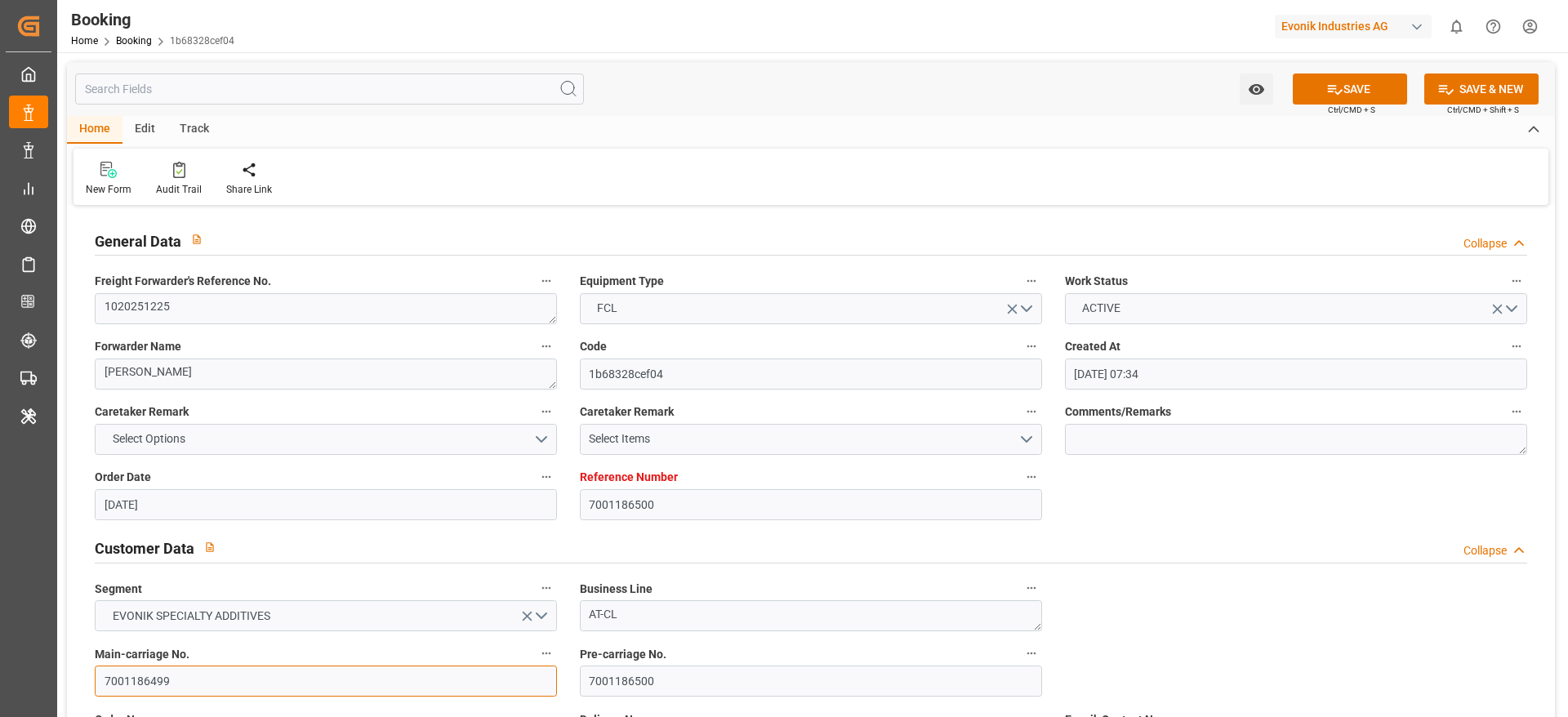
click at [185, 669] on input "7001186499" at bounding box center [326, 681] width 462 height 31
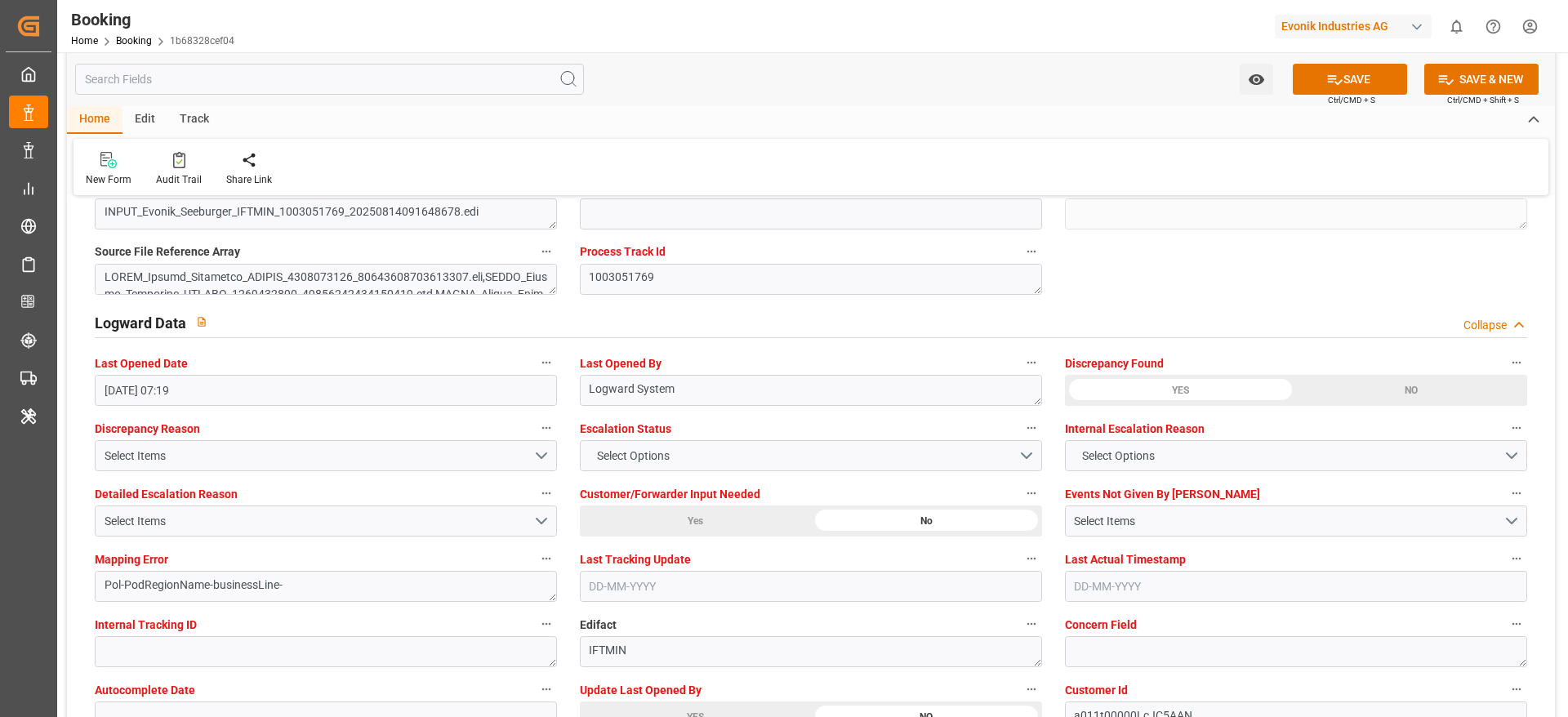
scroll to position [3013, 0]
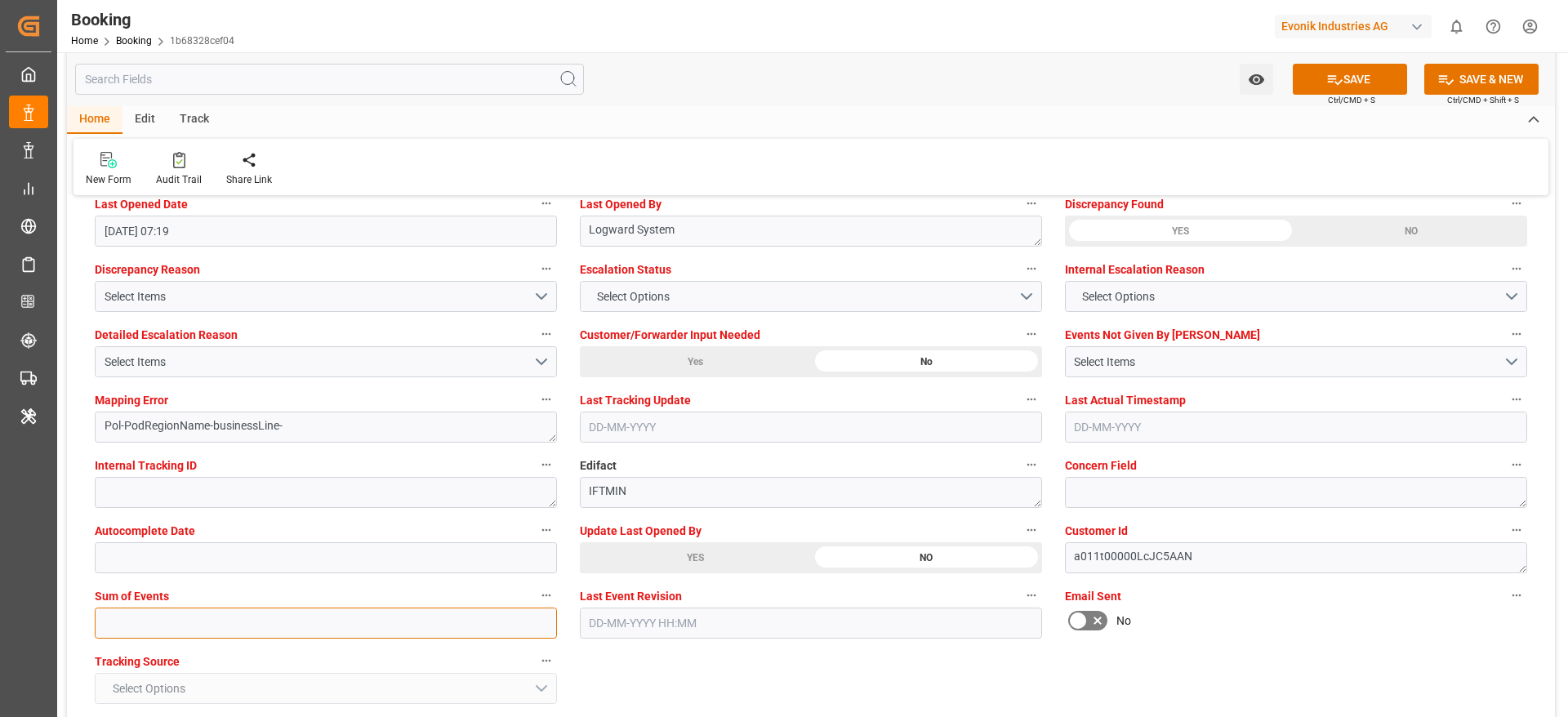
click at [384, 620] on input "text" at bounding box center [326, 623] width 462 height 31
type input "0"
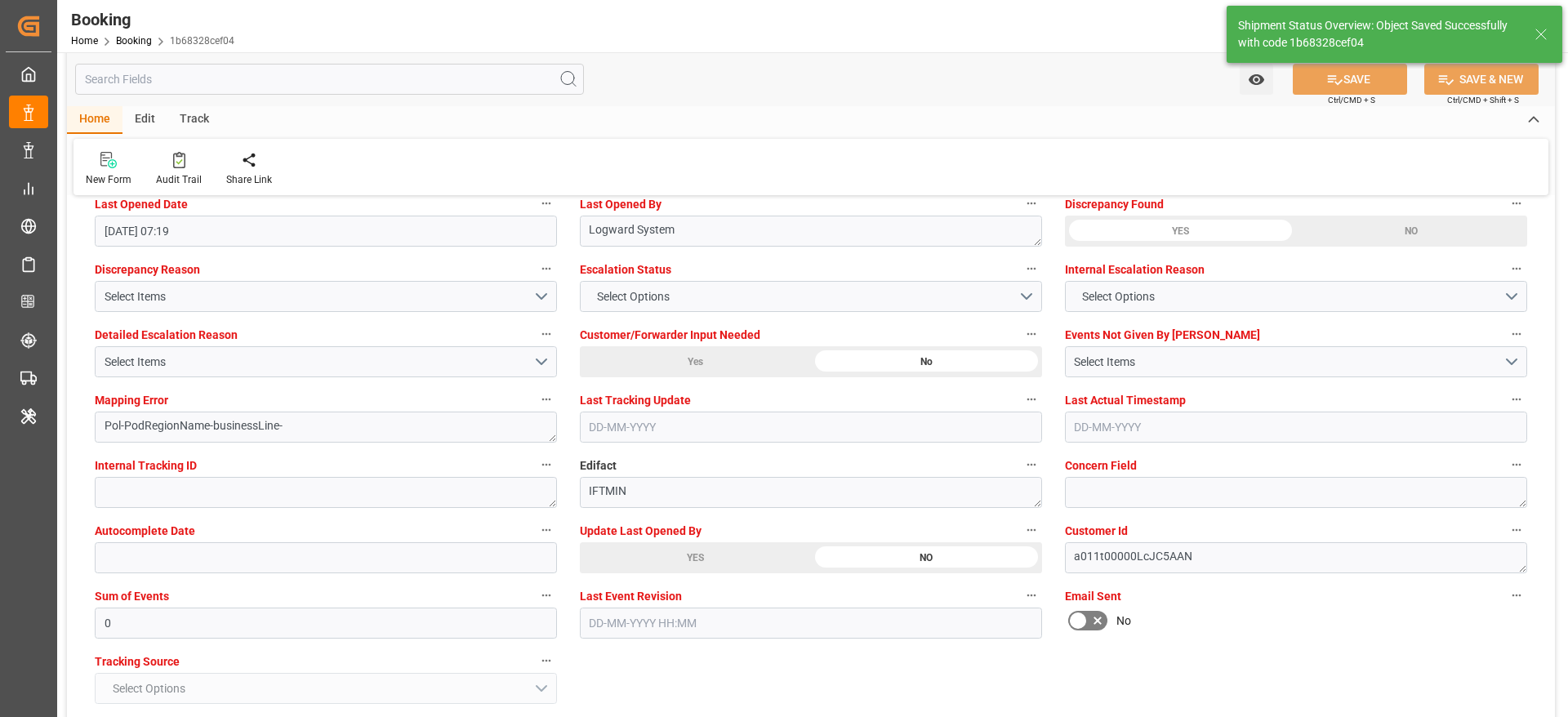
type textarea "NWC/UK North West Continent / UK_SAJED_MSCU_AT-CL"
type textarea "Madhu T V"
type textarea "businessLine-"
type input "22-08-2025 00:00"
type input "09-09-2025 00:00"
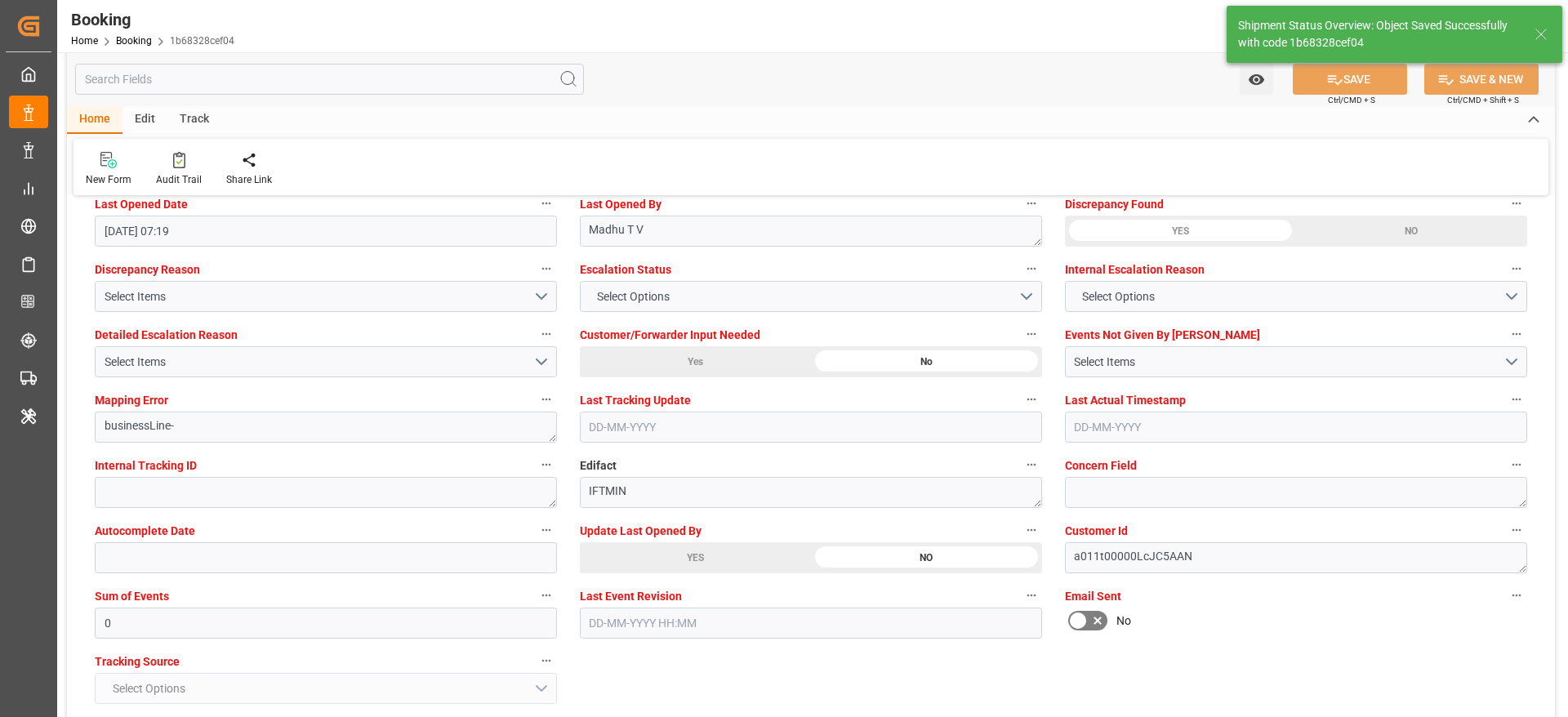
type input "14-08-2025 11:32"
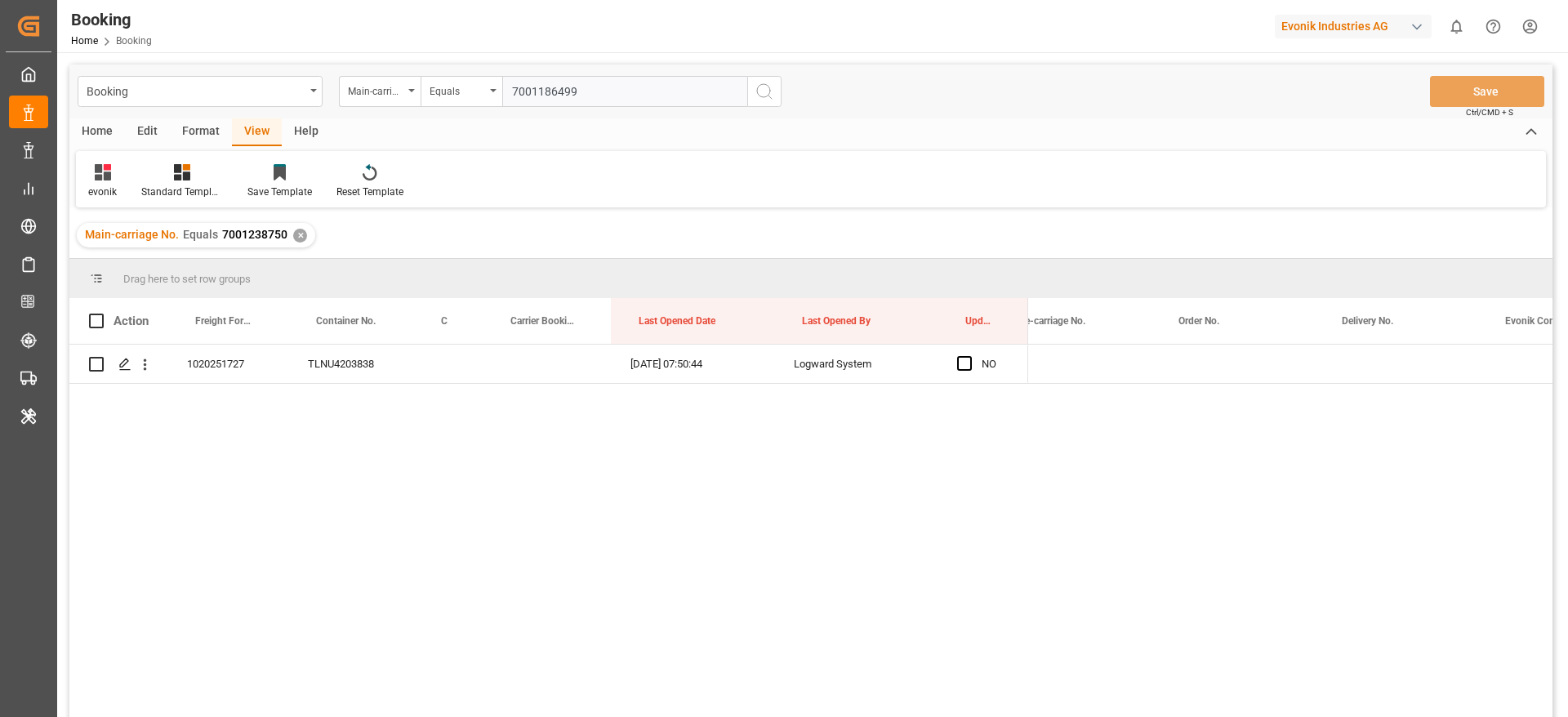
scroll to position [0, 2156]
type input "7001186499"
click at [762, 82] on icon "search button" at bounding box center [765, 92] width 20 height 20
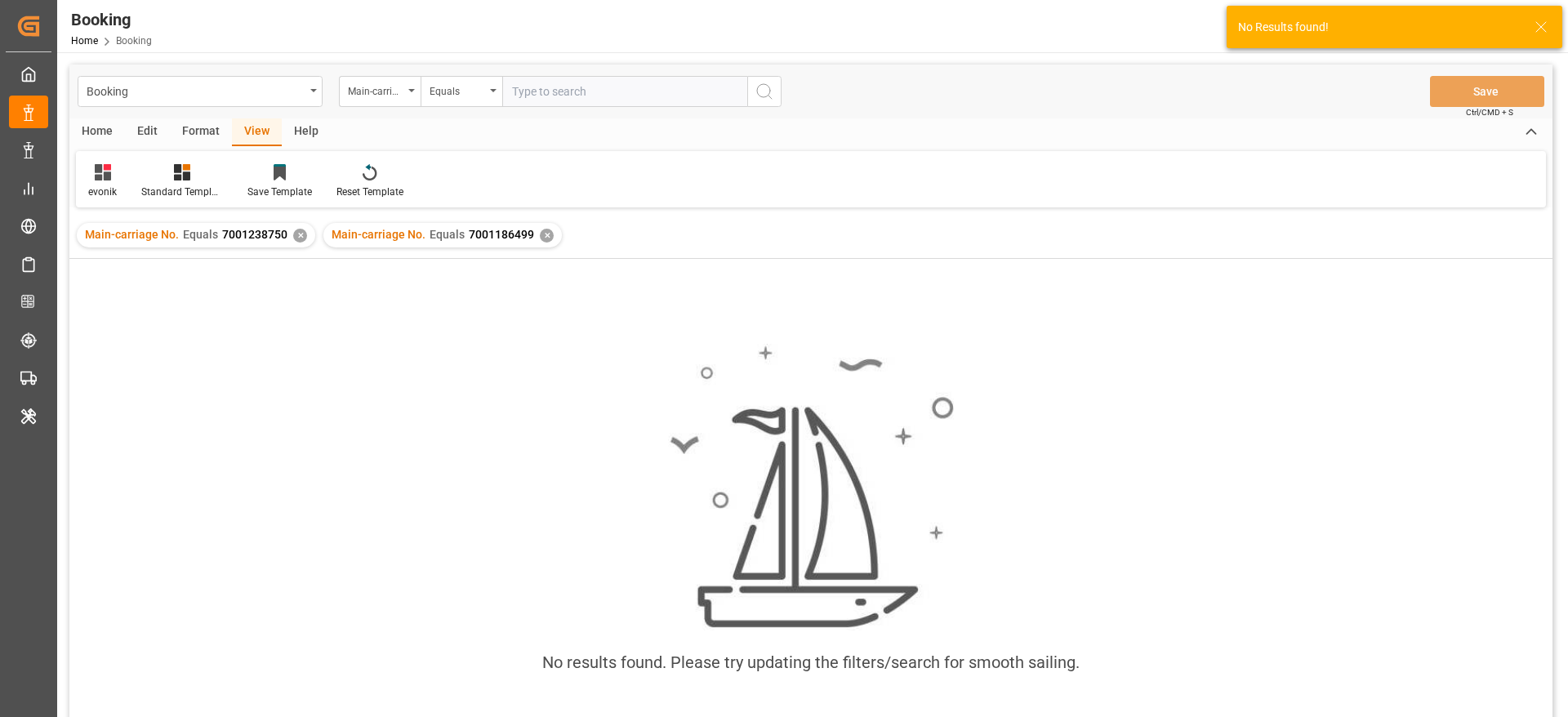
click at [294, 238] on div "✕" at bounding box center [300, 236] width 14 height 14
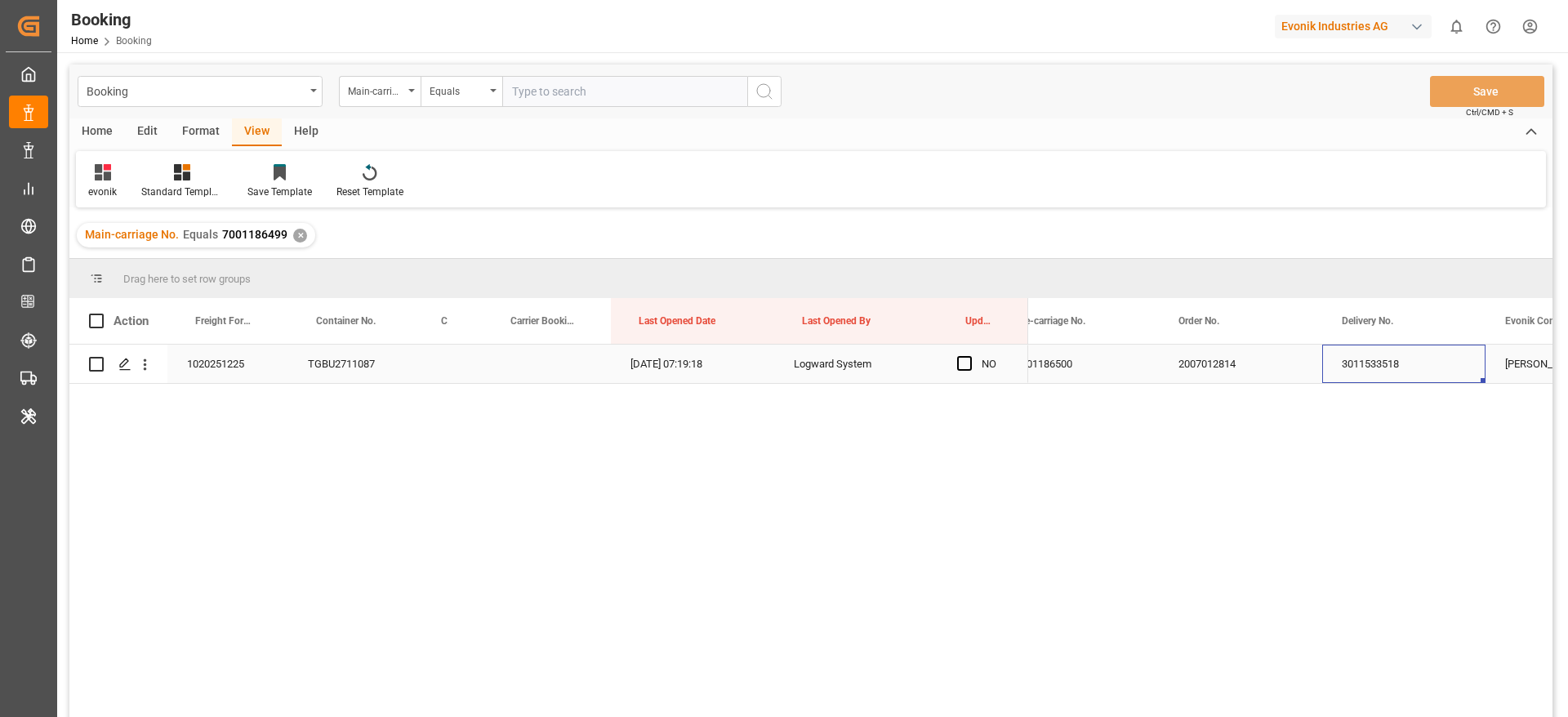
click at [1435, 359] on div "3011533518" at bounding box center [1403, 364] width 163 height 38
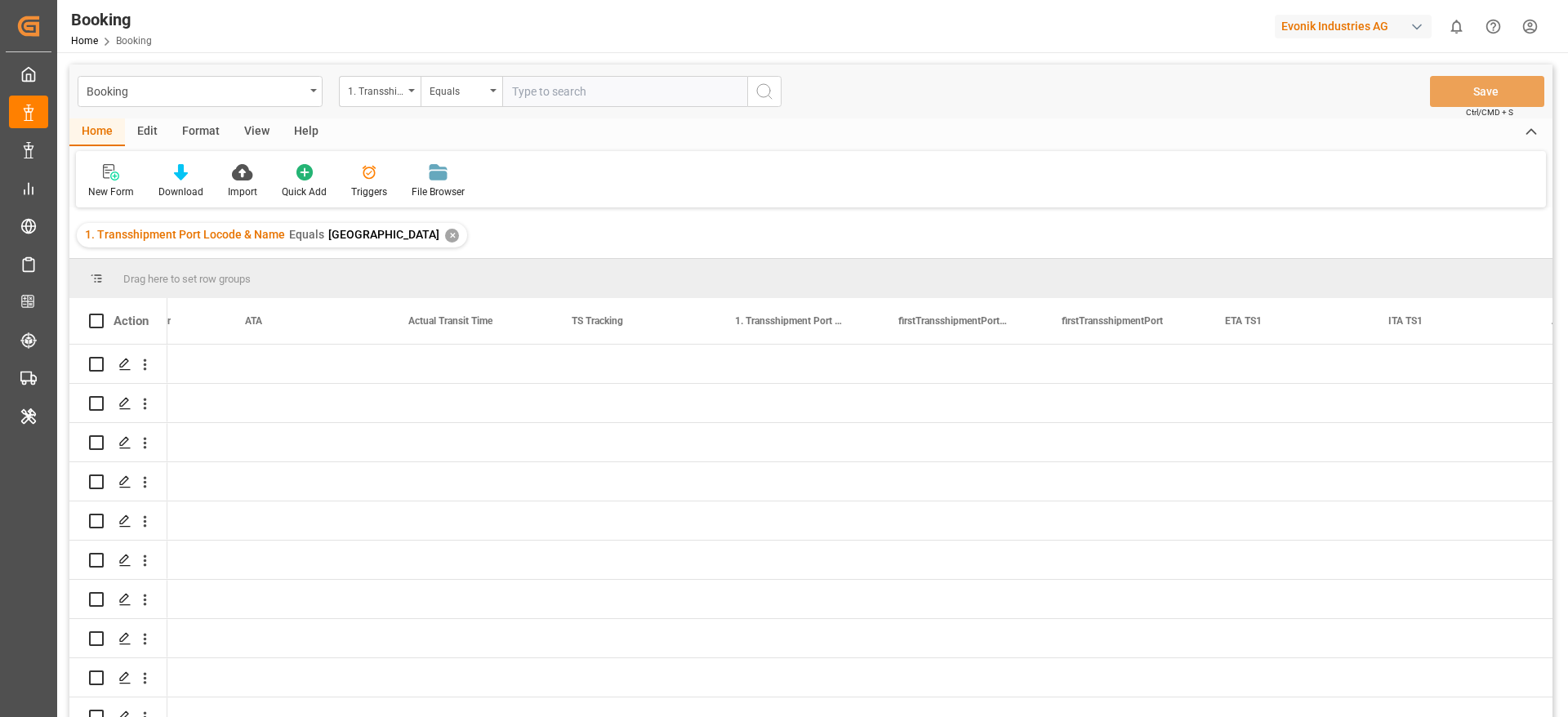
scroll to position [0, 10346]
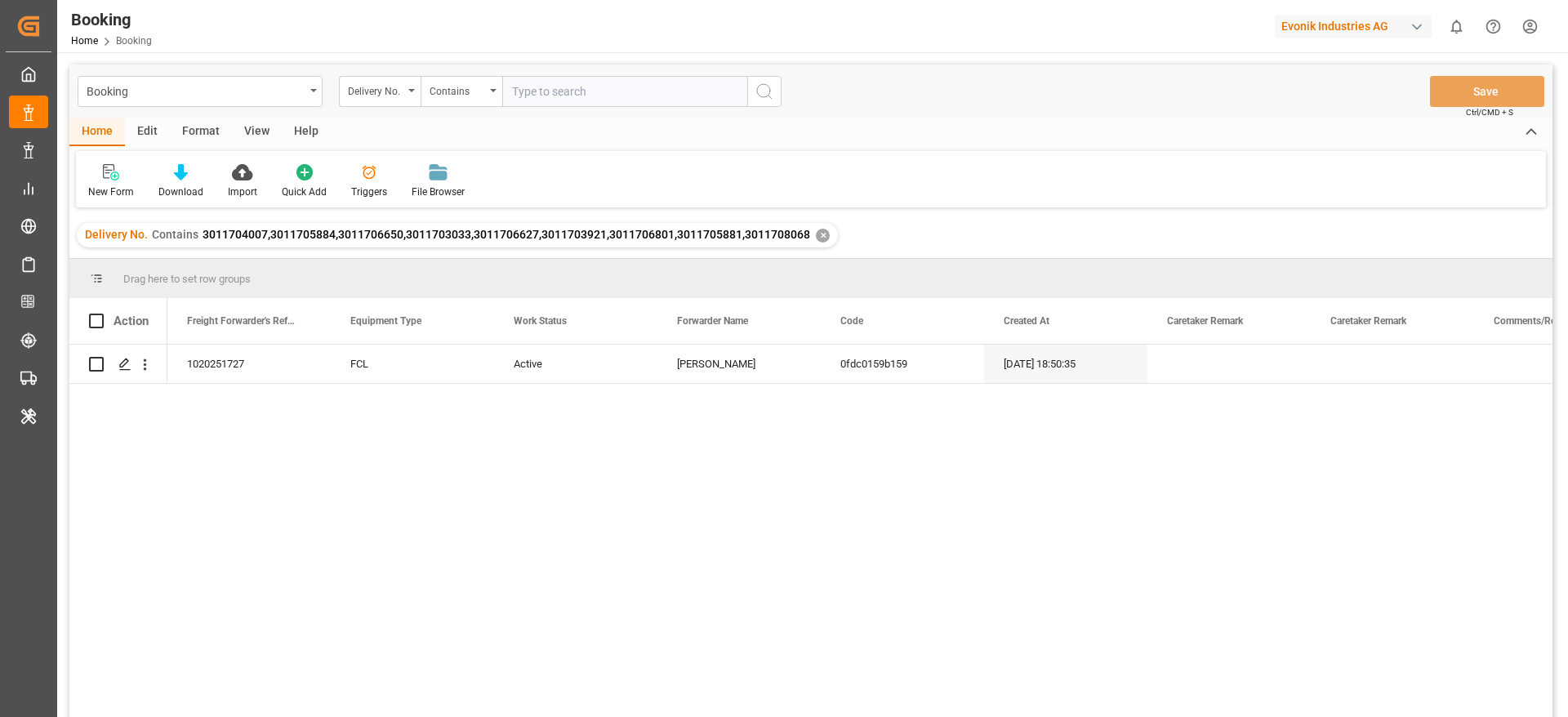
paste input "3011533518"
click at [580, 82] on input "3011533518" at bounding box center [624, 91] width 245 height 31
type input "3011533518"
click at [767, 91] on icon "search button" at bounding box center [765, 92] width 20 height 20
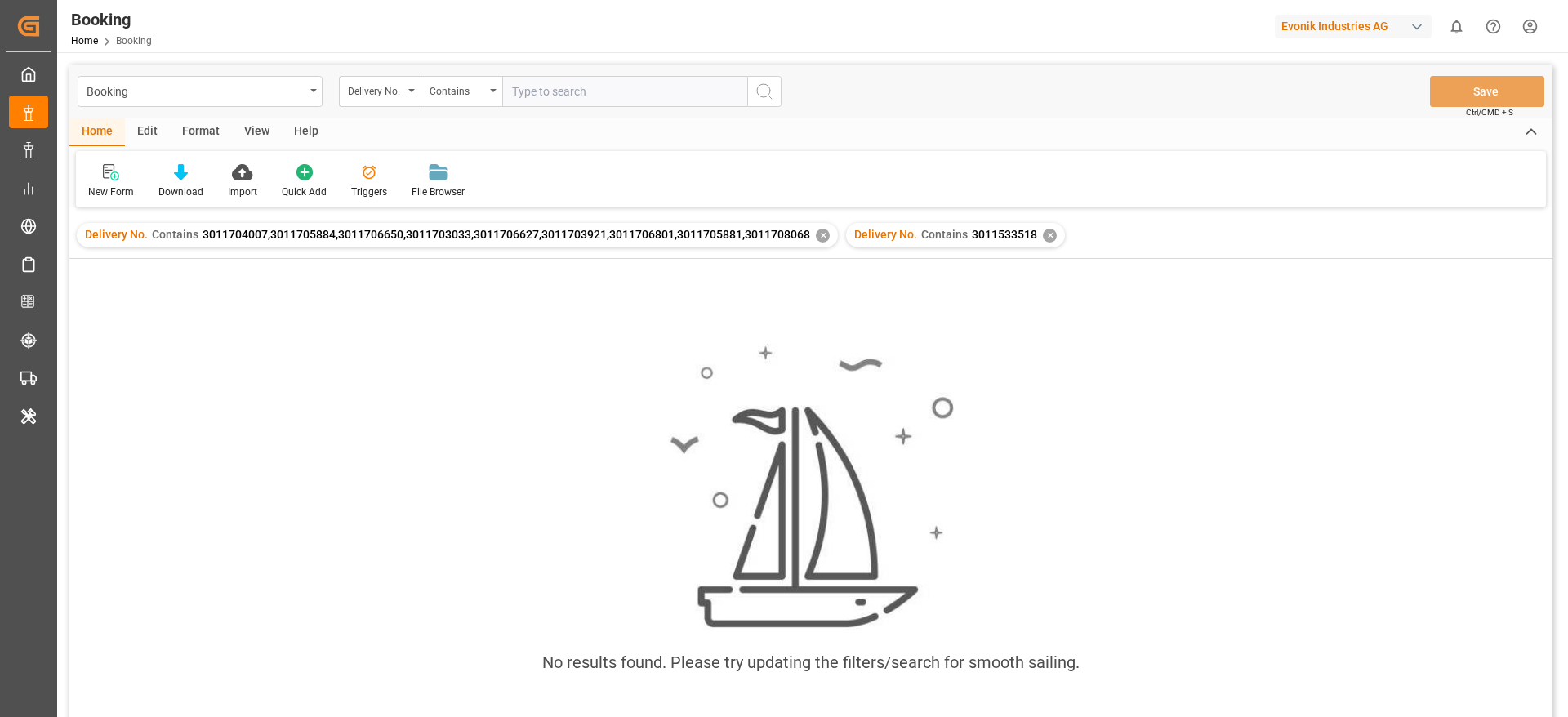
click at [816, 235] on div "✕" at bounding box center [823, 236] width 14 height 14
